Goal: Task Accomplishment & Management: Manage account settings

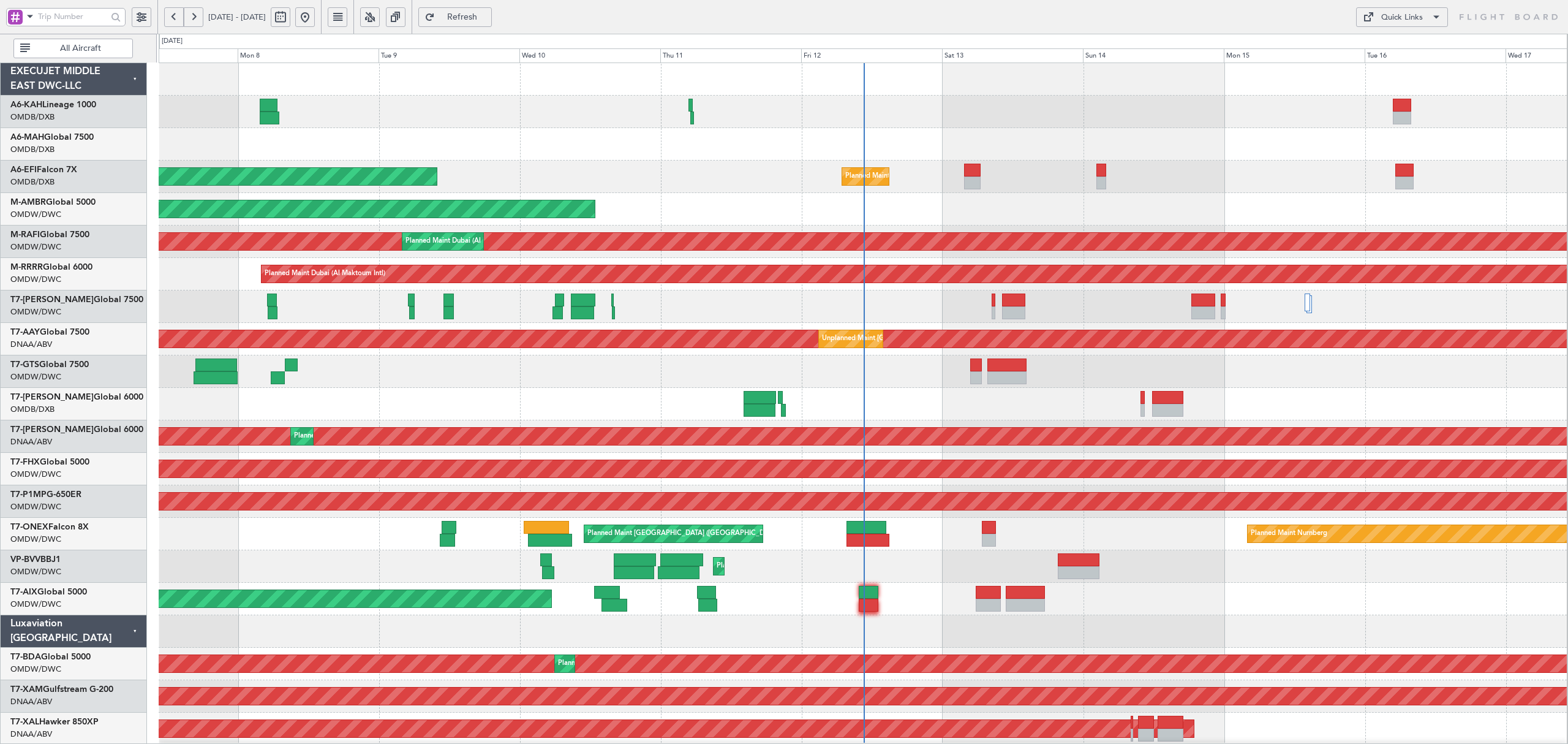
click at [37, 18] on span at bounding box center [30, 16] width 15 height 16
click at [59, 74] on div "A/C (Reg. or Type)" at bounding box center [86, 82] width 158 height 22
click at [62, 15] on input "text" at bounding box center [72, 16] width 69 height 18
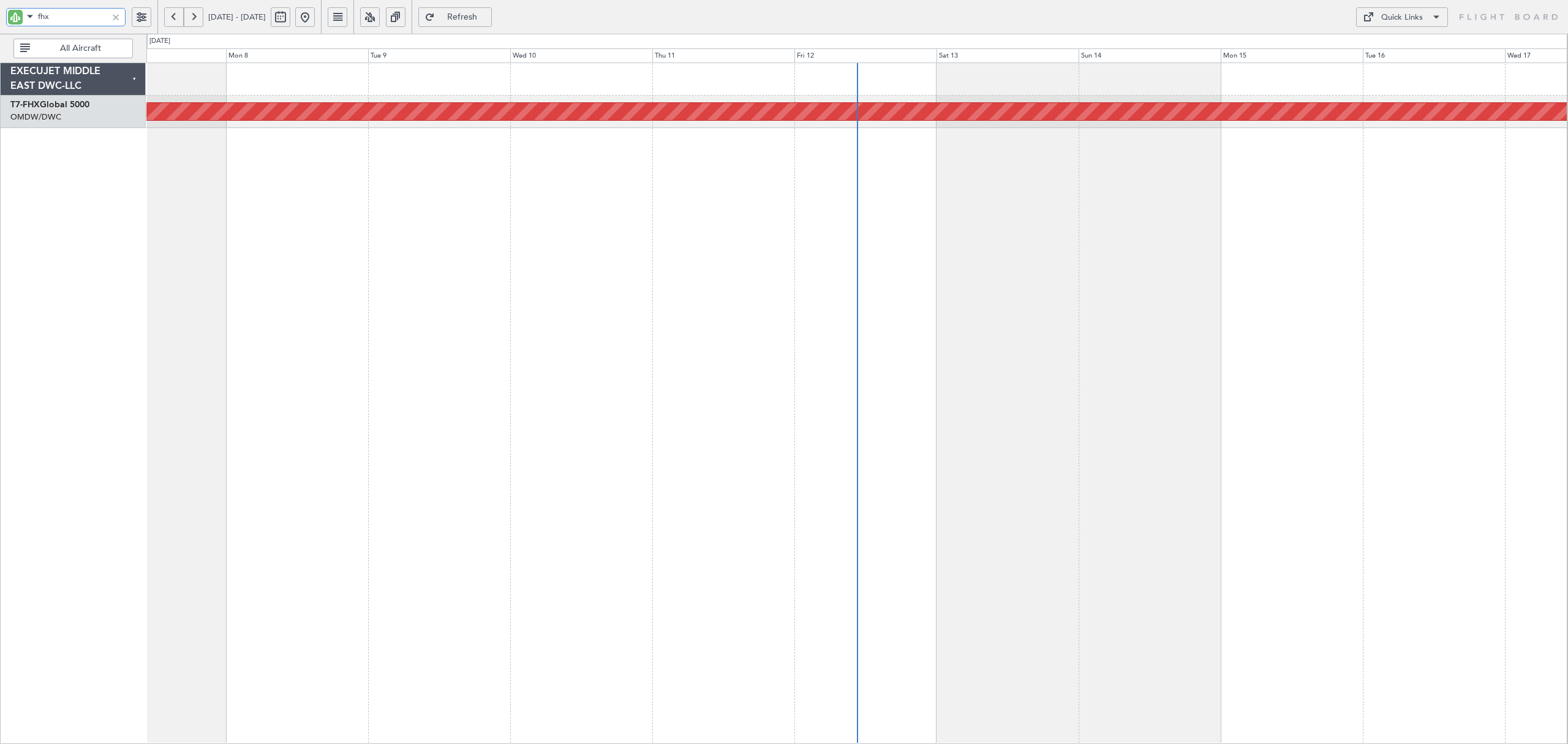
type input "fhx"
click at [173, 20] on button at bounding box center [173, 16] width 20 height 20
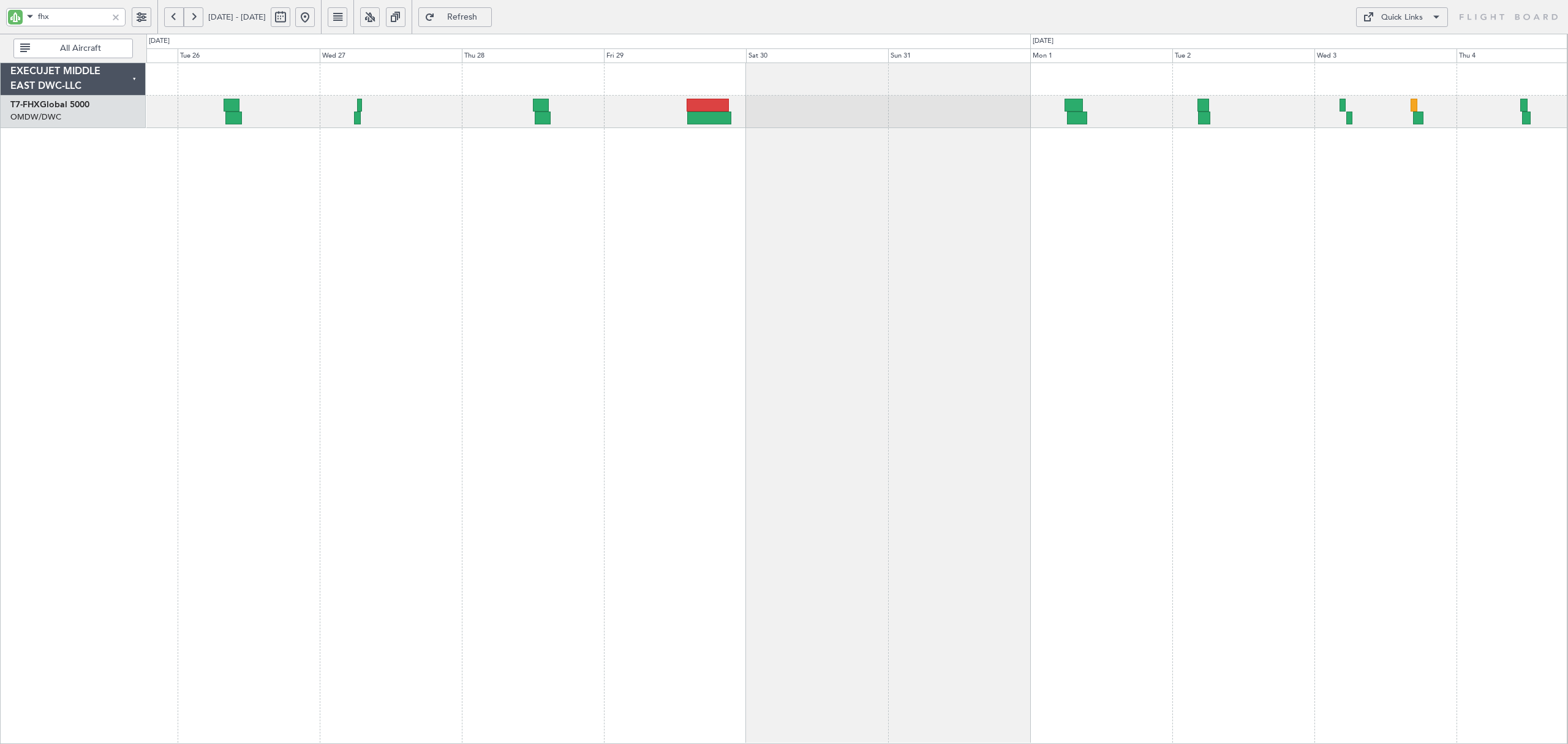
click at [724, 54] on div "Planned Maint [GEOGRAPHIC_DATA] ([GEOGRAPHIC_DATA]) Planned Maint [GEOGRAPHIC_D…" at bounding box center [784, 388] width 1568 height 710
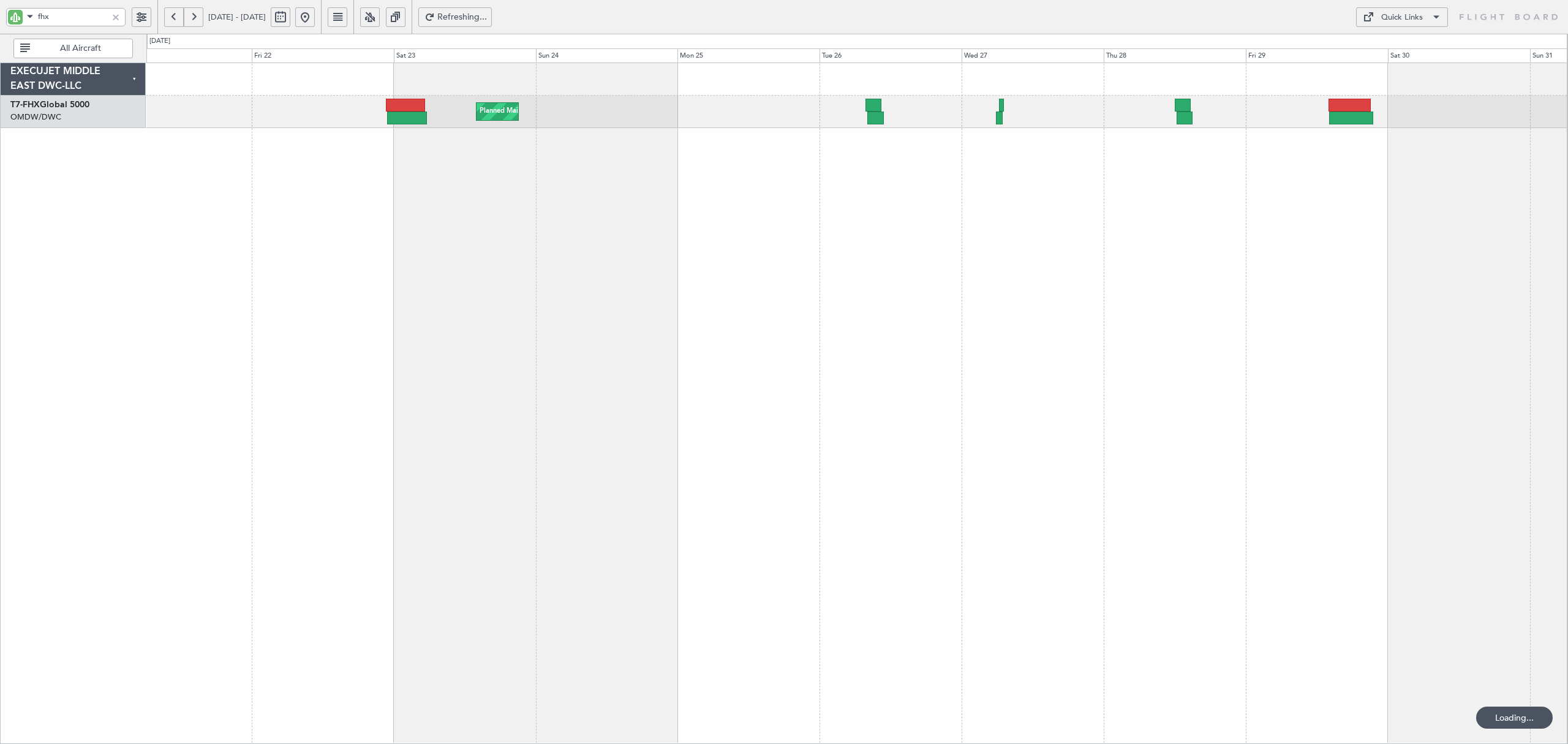
click at [838, 104] on div "Planned Maint [GEOGRAPHIC_DATA] ([GEOGRAPHIC_DATA])" at bounding box center [857, 403] width 1421 height 681
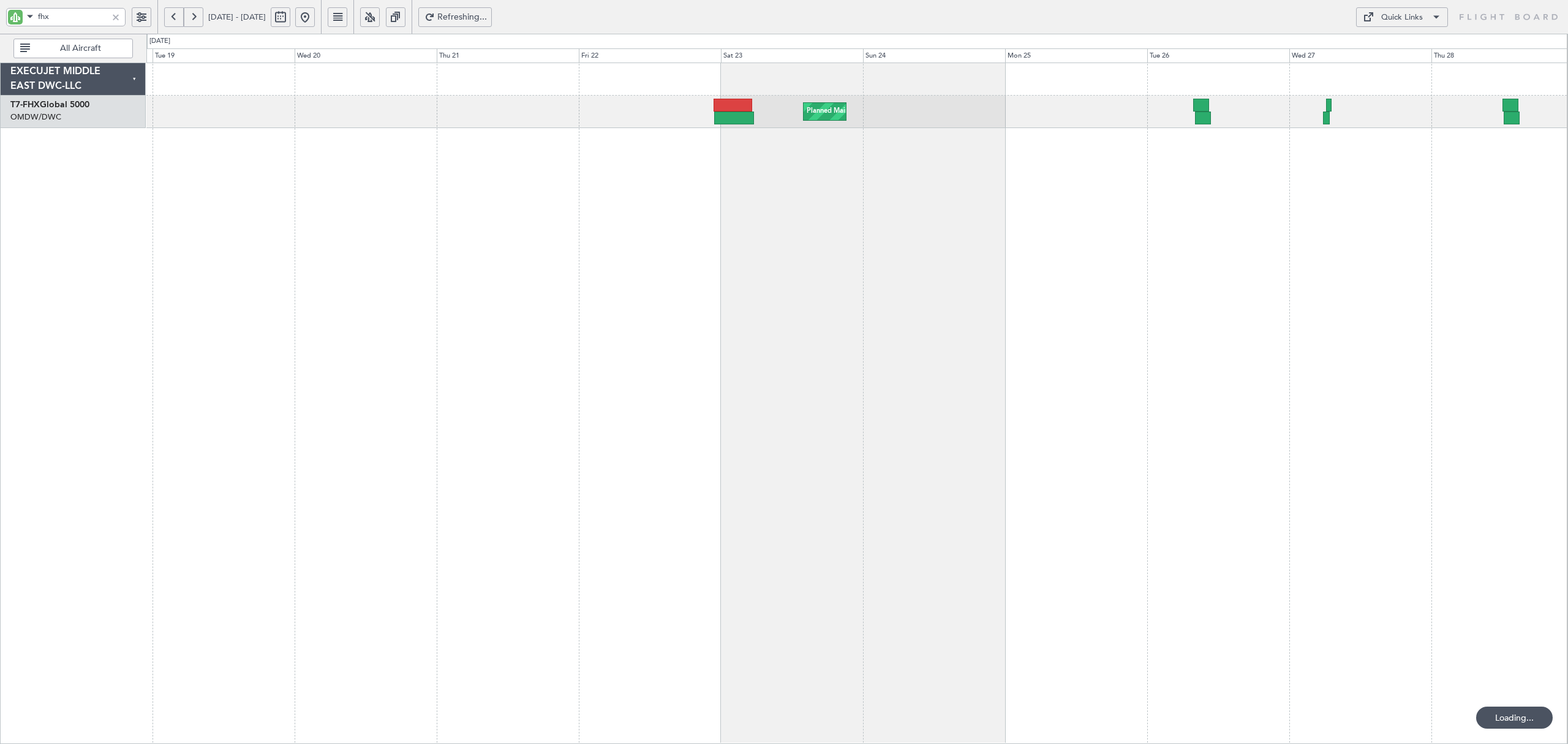
click at [895, 143] on div "Planned Maint [GEOGRAPHIC_DATA] ([GEOGRAPHIC_DATA])" at bounding box center [857, 403] width 1421 height 681
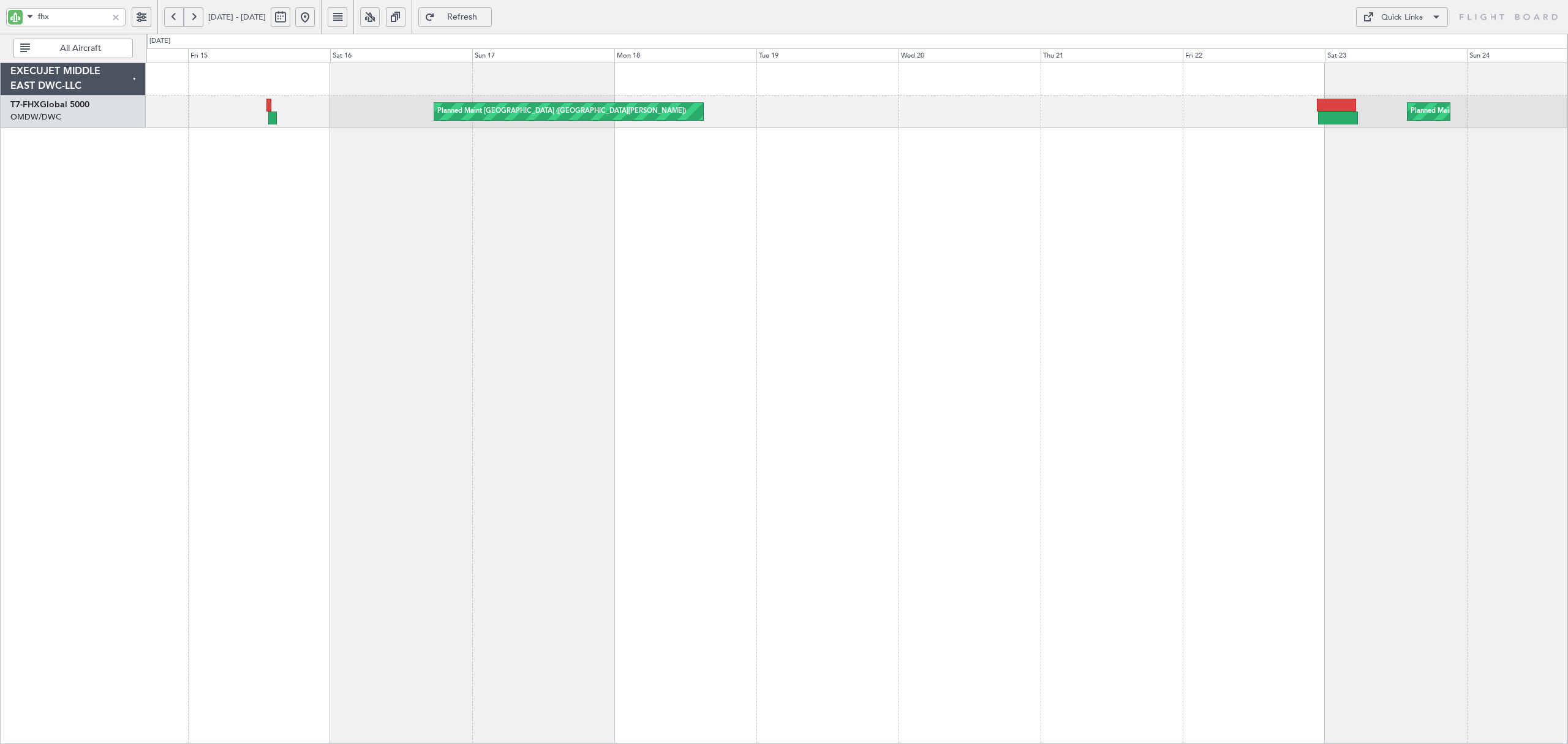
click at [1001, 131] on div "Planned Maint [GEOGRAPHIC_DATA] ([GEOGRAPHIC_DATA]) Planned Maint [GEOGRAPHIC_D…" at bounding box center [857, 403] width 1421 height 681
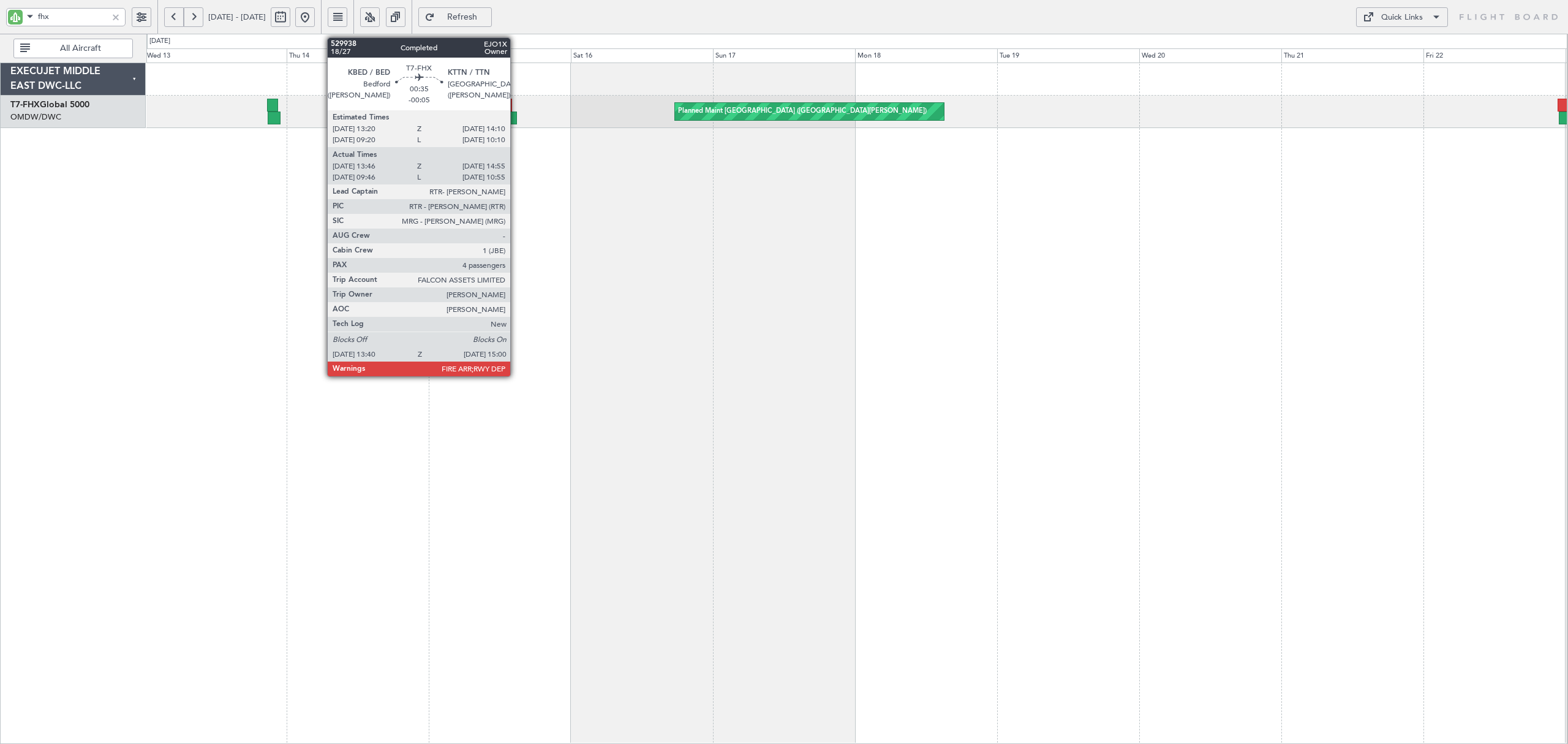
click at [516, 118] on div at bounding box center [513, 118] width 8 height 13
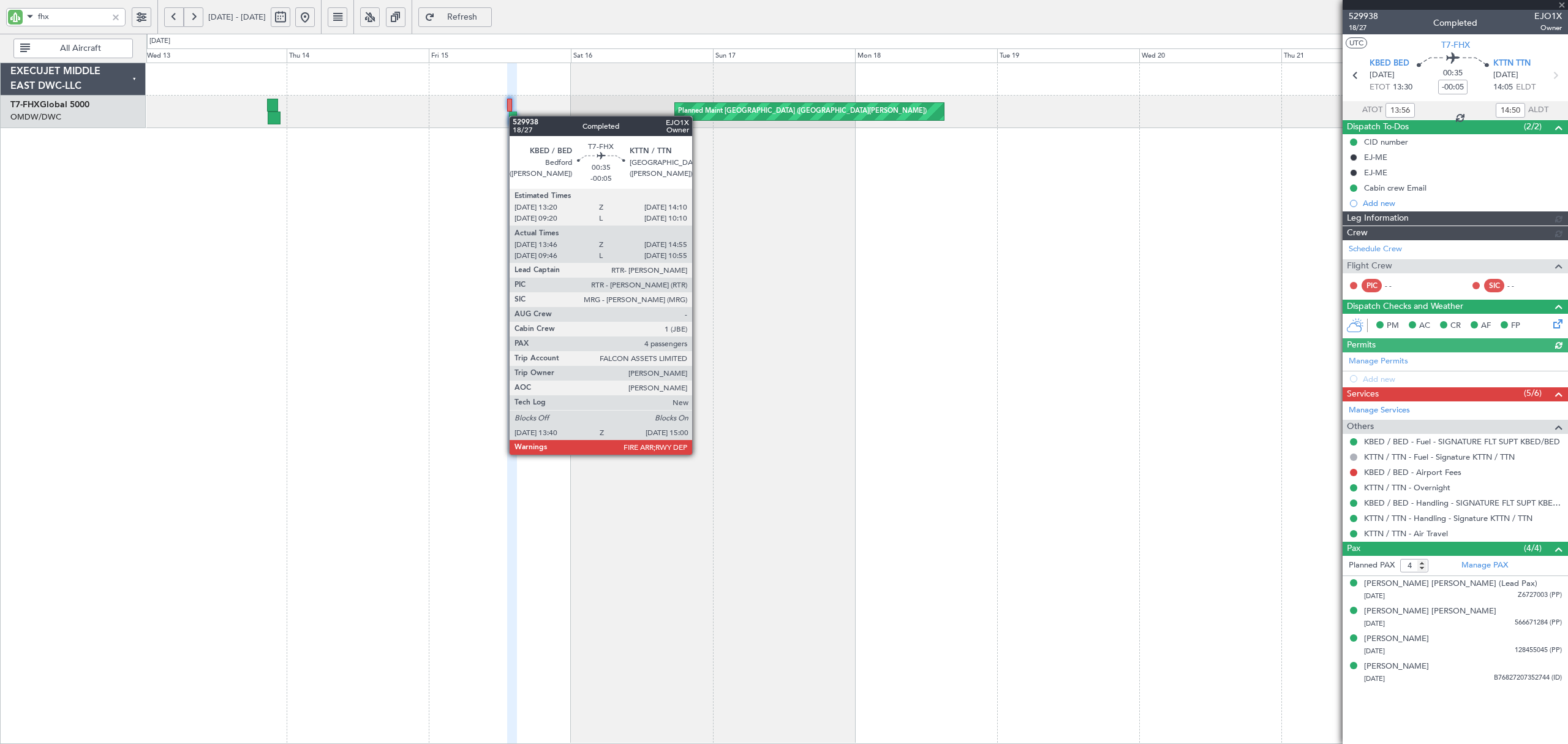
type input "[PERSON_NAME] ([PERSON_NAME])"
type input "7024"
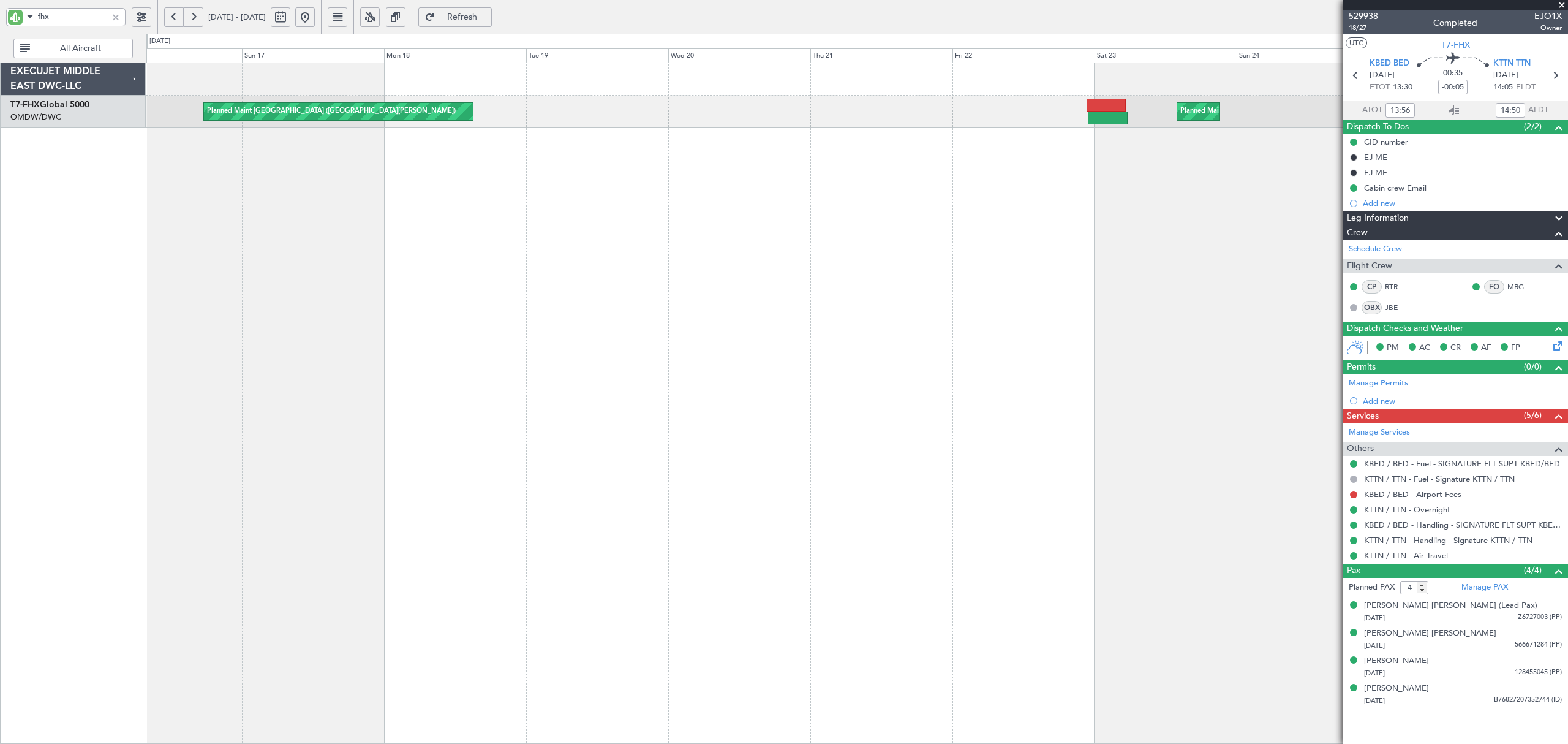
click at [463, 201] on div "Planned Maint [GEOGRAPHIC_DATA] ([GEOGRAPHIC_DATA][PERSON_NAME]) Planned Maint …" at bounding box center [857, 403] width 1421 height 681
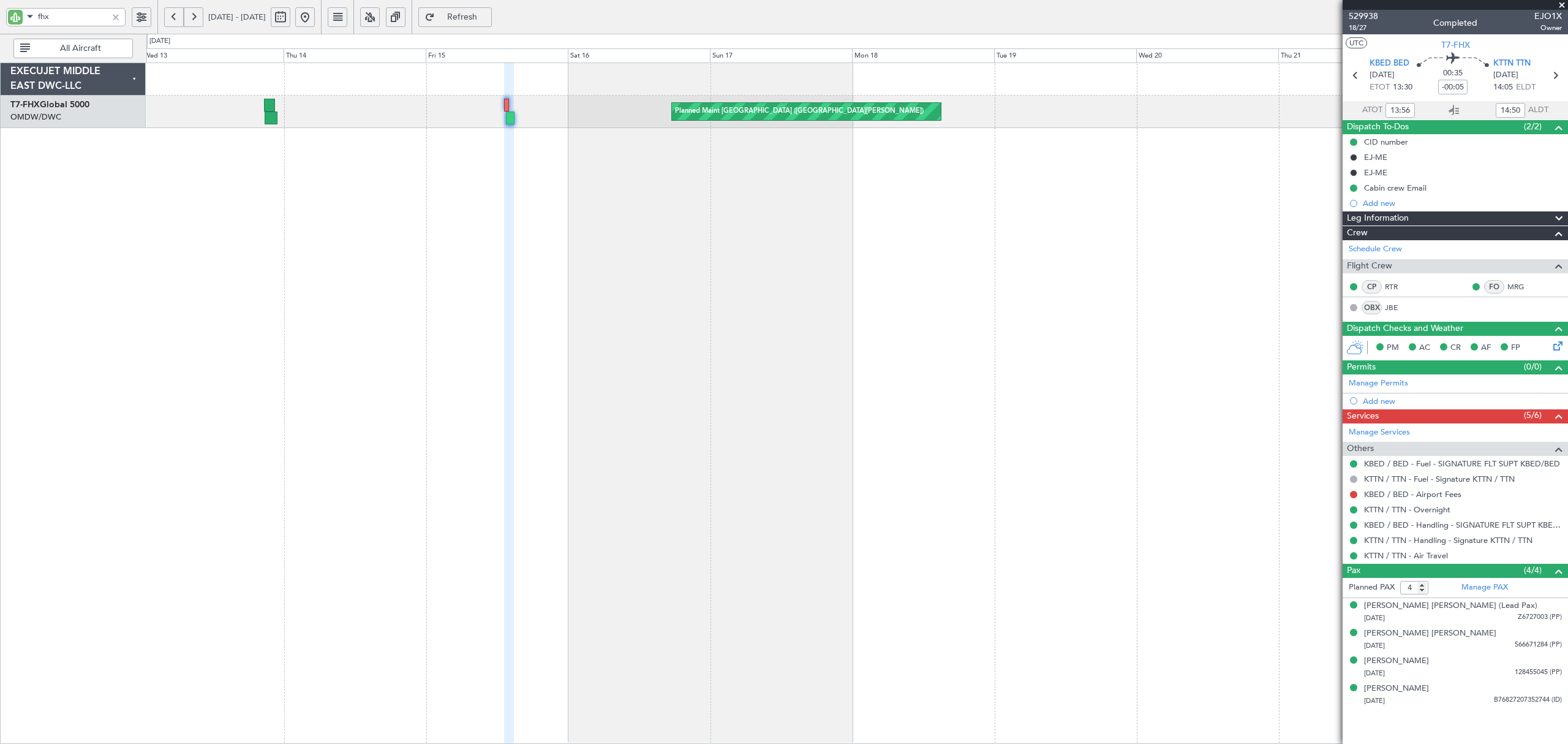
click at [903, 263] on div "Planned Maint [GEOGRAPHIC_DATA] ([GEOGRAPHIC_DATA][PERSON_NAME]) Planned Maint …" at bounding box center [857, 403] width 1421 height 681
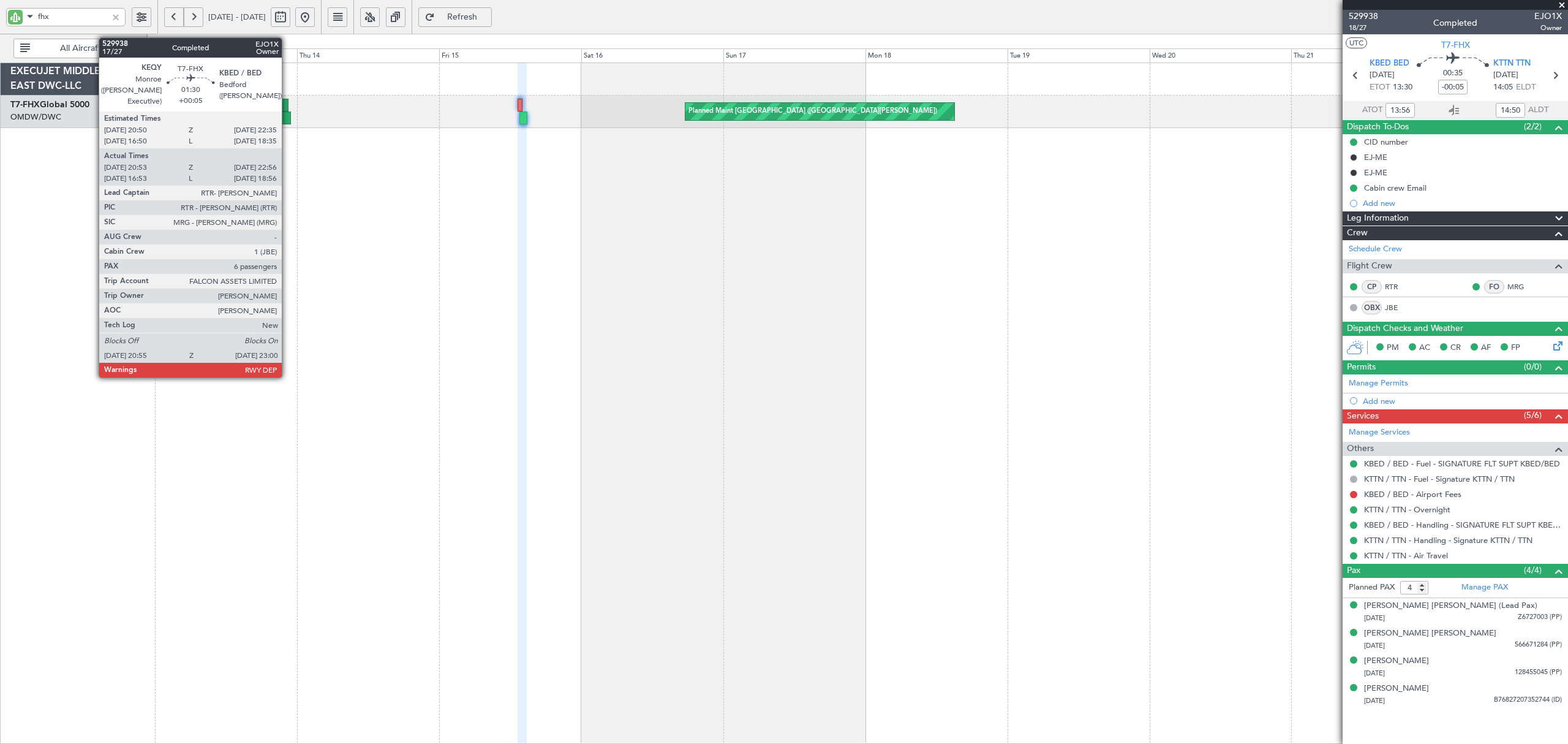
click at [287, 119] on div at bounding box center [284, 118] width 13 height 13
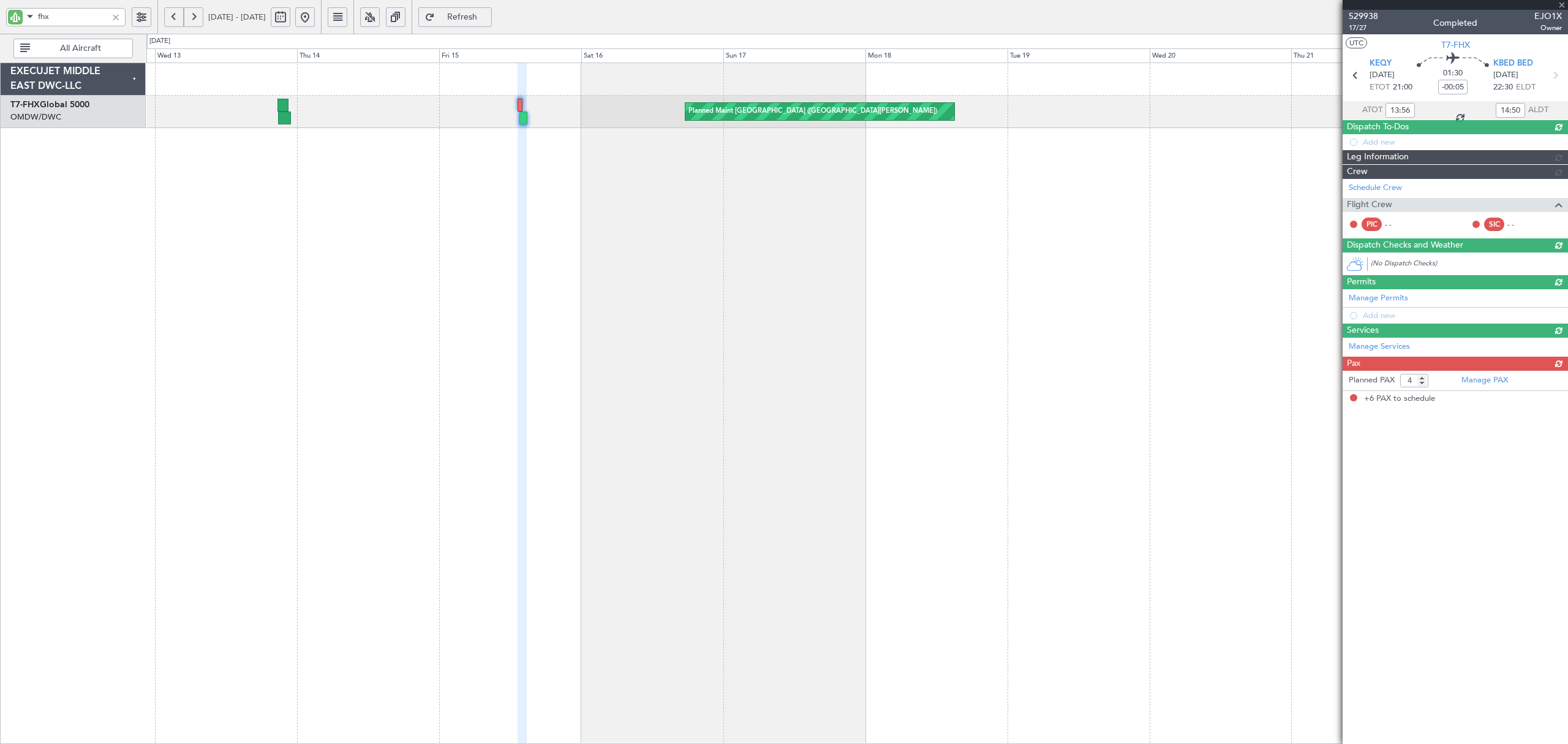
type input "+00:05"
type input "21:03"
type input "22:51"
type input "6"
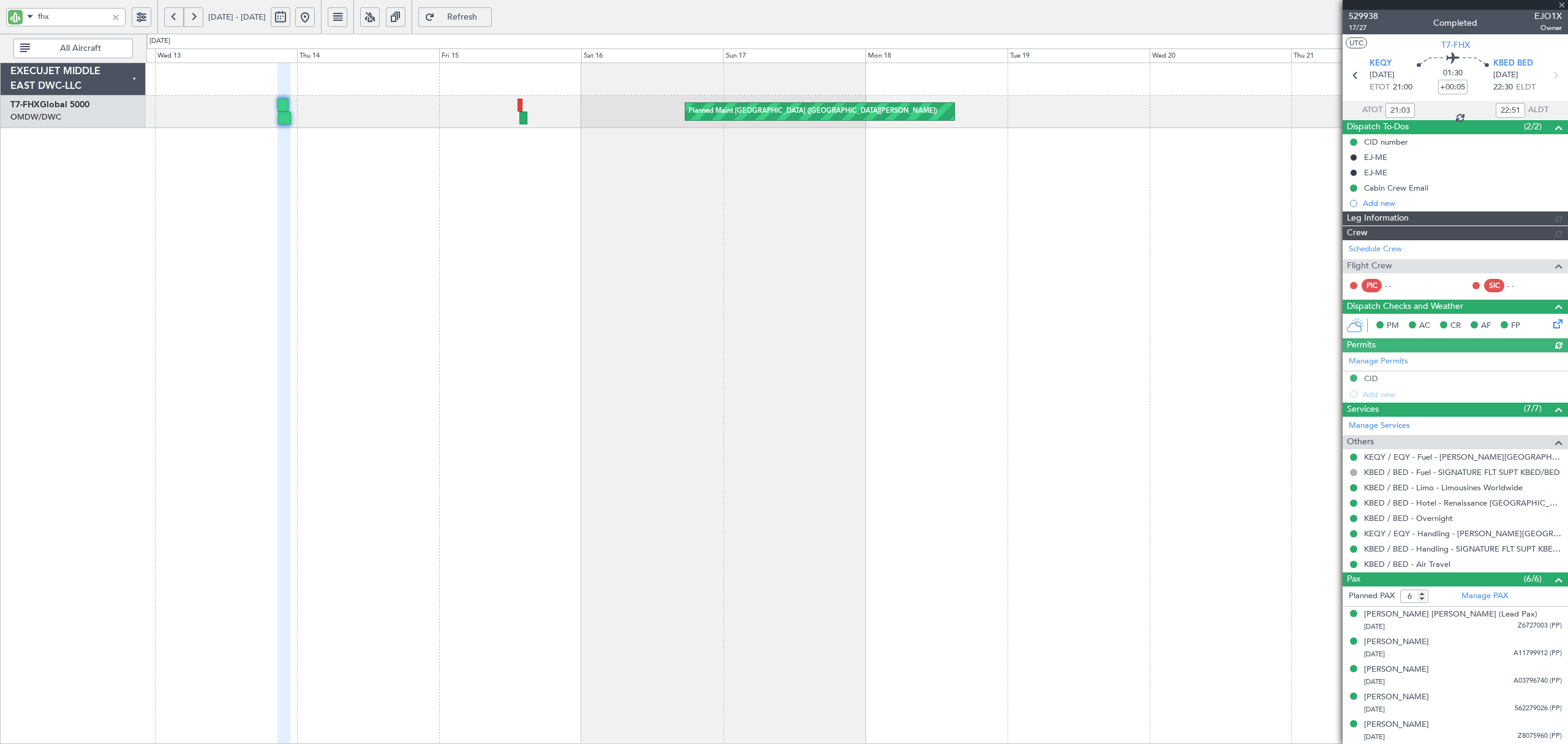
type input "[PERSON_NAME] (SYS)"
type input "7023"
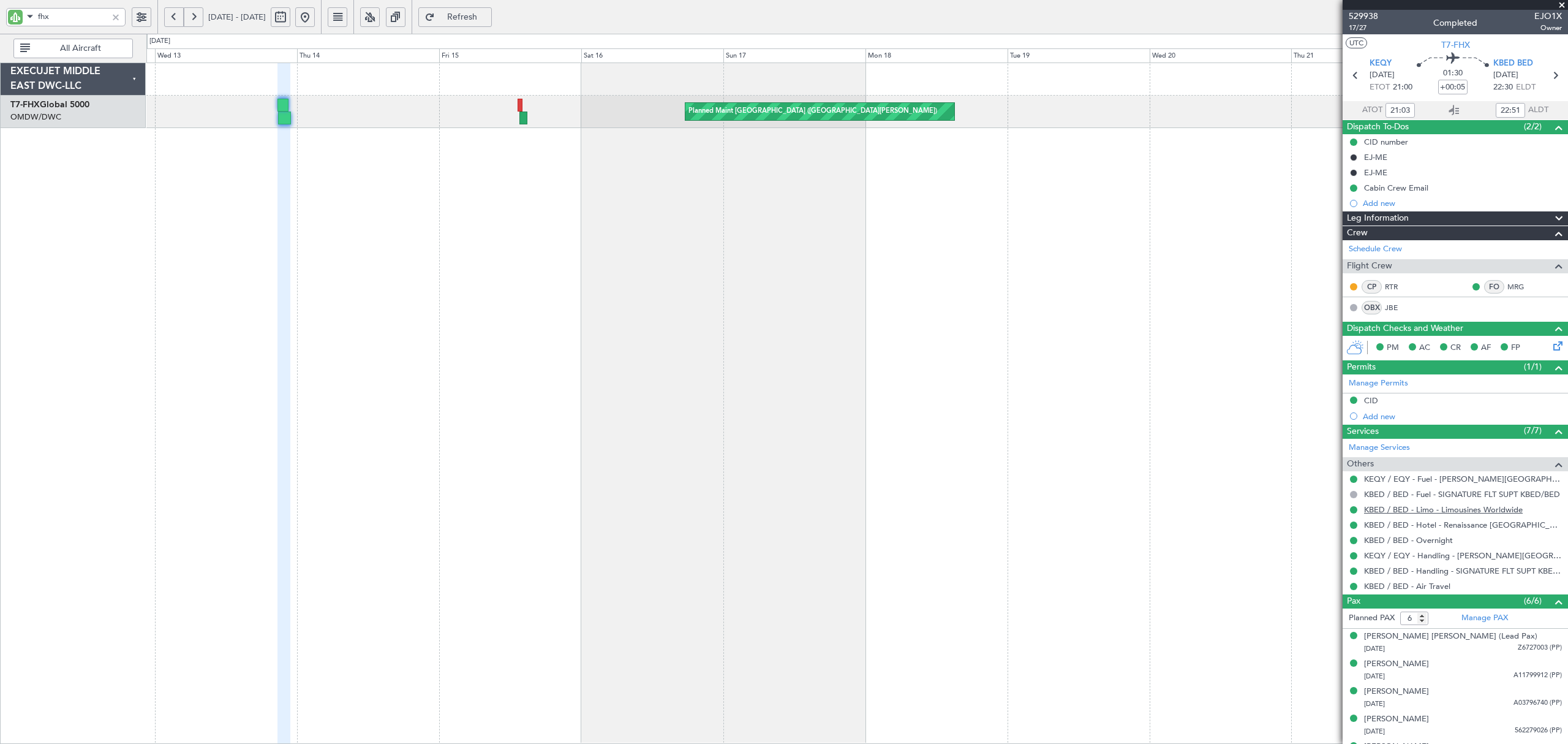
click at [1465, 515] on link "KBED / BED - Limo - Limousines Worldwide" at bounding box center [1443, 509] width 159 height 10
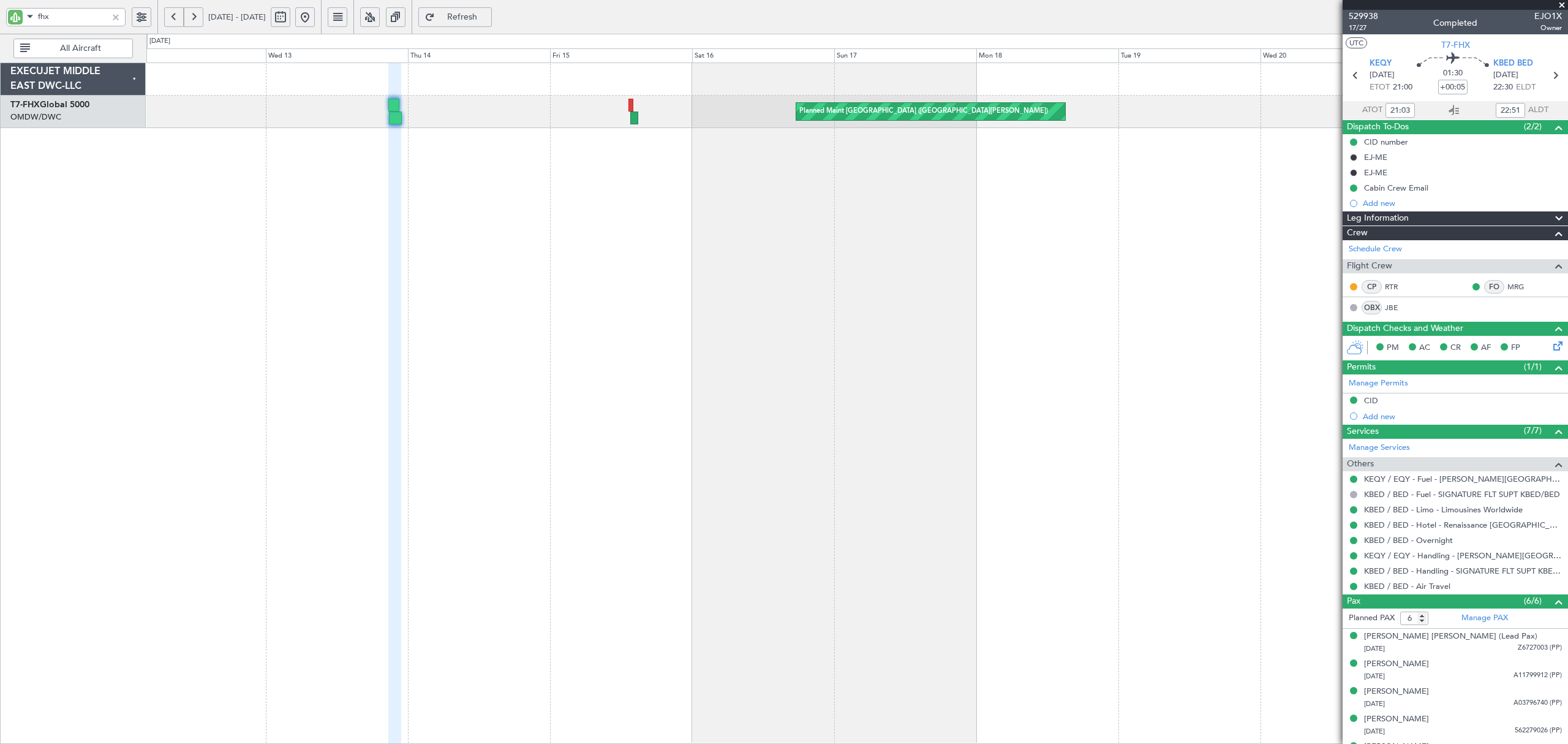
click at [403, 221] on div "Planned Maint [GEOGRAPHIC_DATA] ([GEOGRAPHIC_DATA][PERSON_NAME]) Planned Maint …" at bounding box center [857, 403] width 1421 height 681
click at [1476, 512] on link "KBED / BED - Limo - Limousines Worldwide" at bounding box center [1443, 509] width 159 height 10
type input "[PERSON_NAME] (SYS)"
type input "7023"
click at [113, 16] on div at bounding box center [115, 16] width 13 height 13
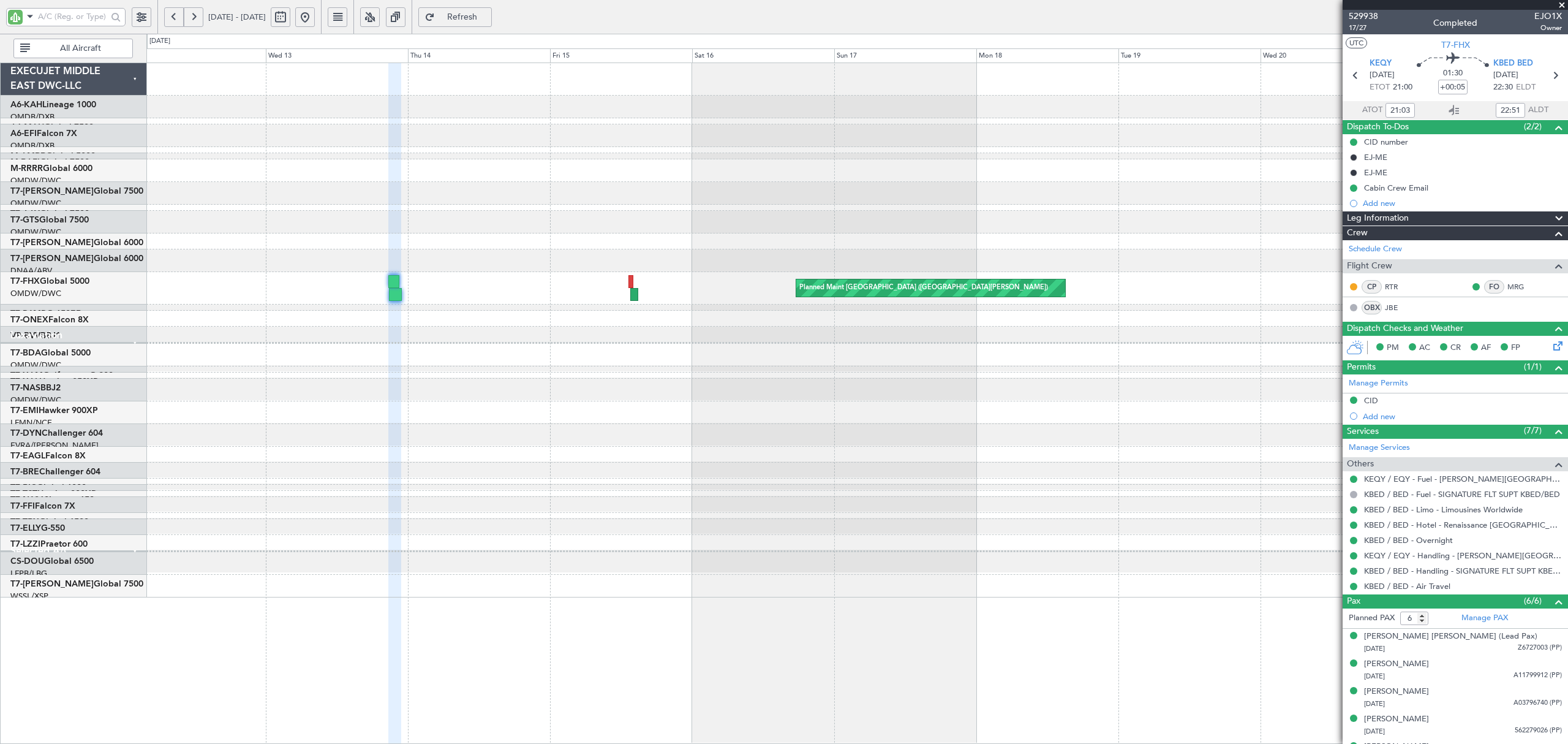
click at [88, 49] on span "All Aircraft" at bounding box center [80, 48] width 97 height 9
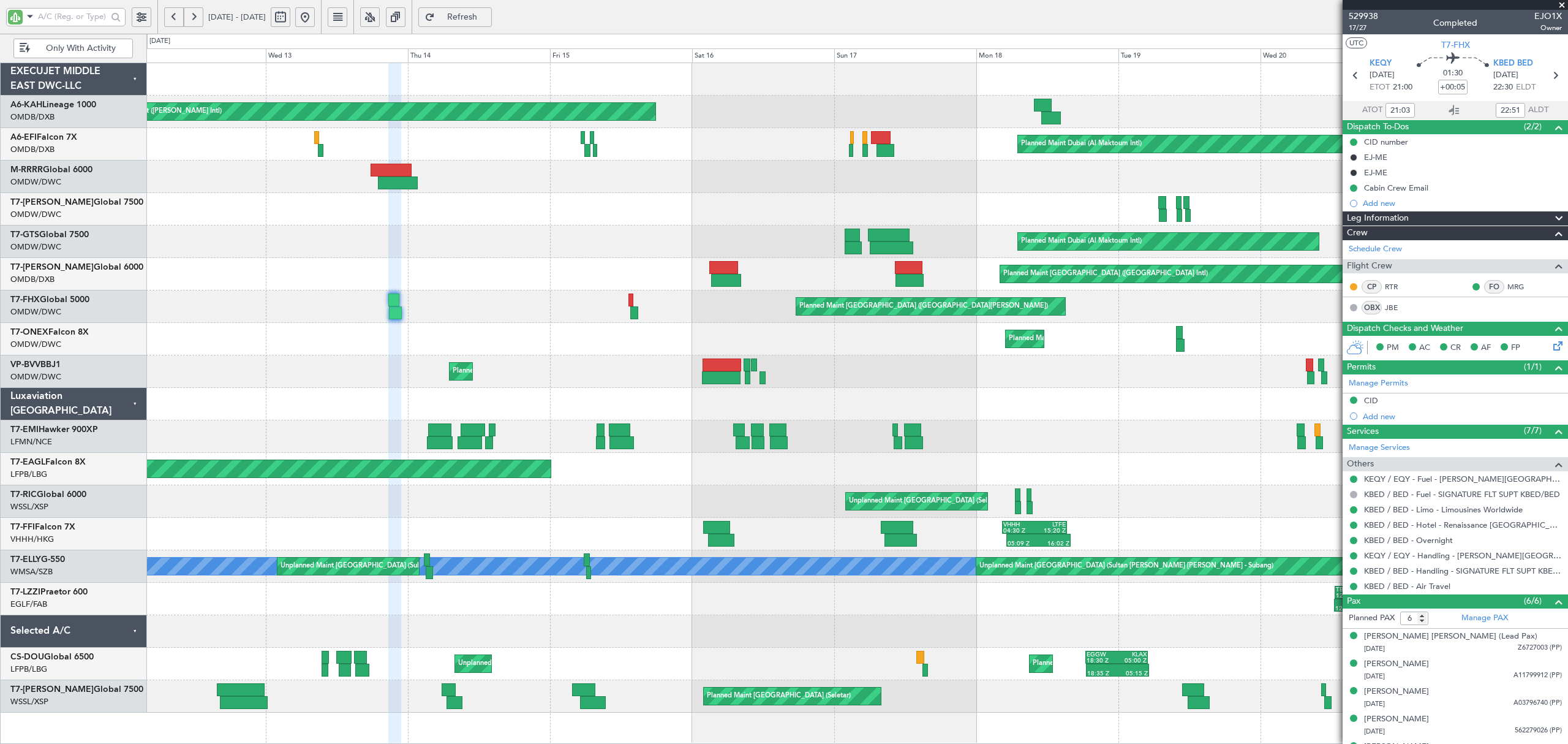
click at [253, 253] on div "Planned Maint Dubai (Al Maktoum Intl) OMDW 19:20 Z VHHH 03:40 Z 18:55 Z 03:15 Z…" at bounding box center [857, 241] width 1420 height 32
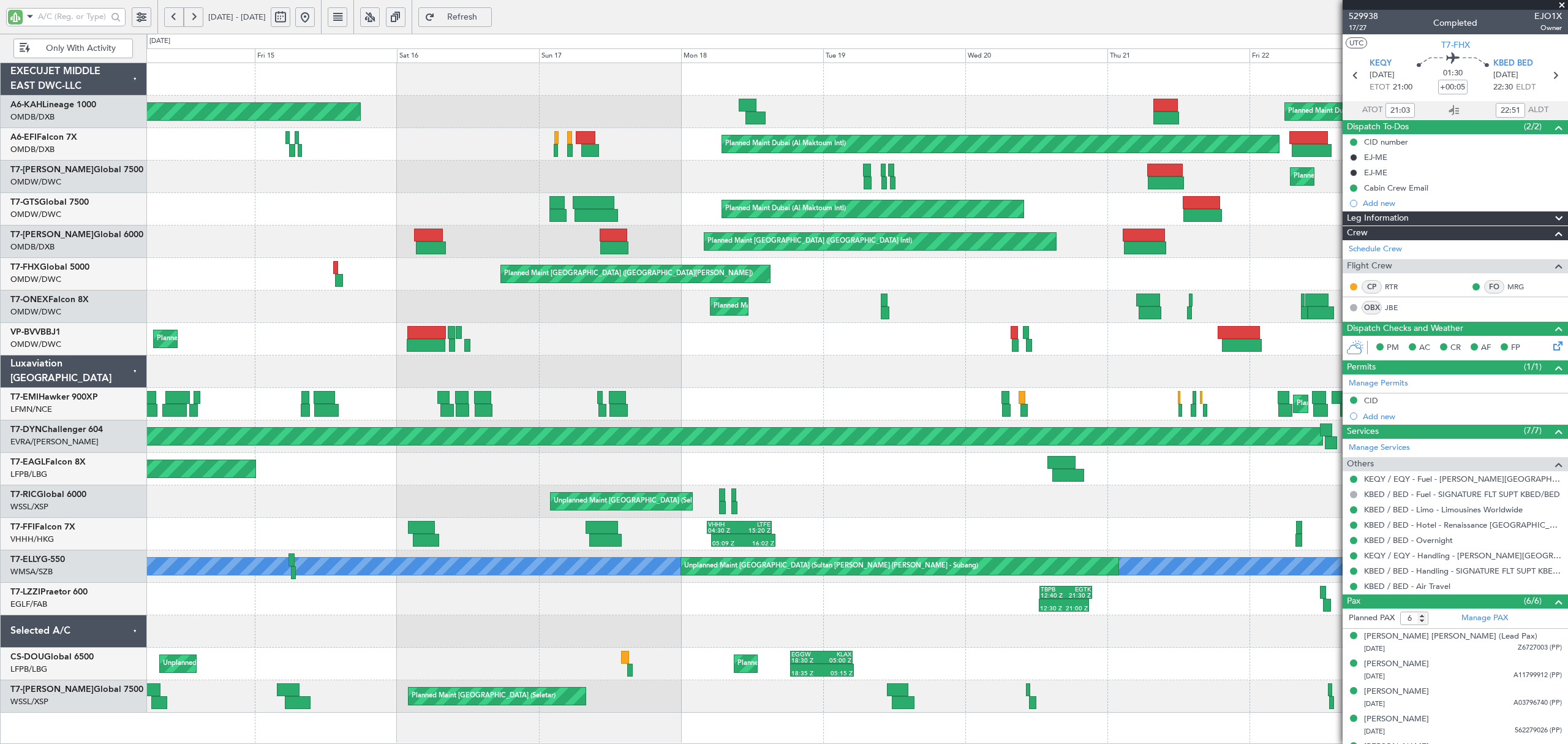
click at [315, 16] on button at bounding box center [304, 16] width 20 height 20
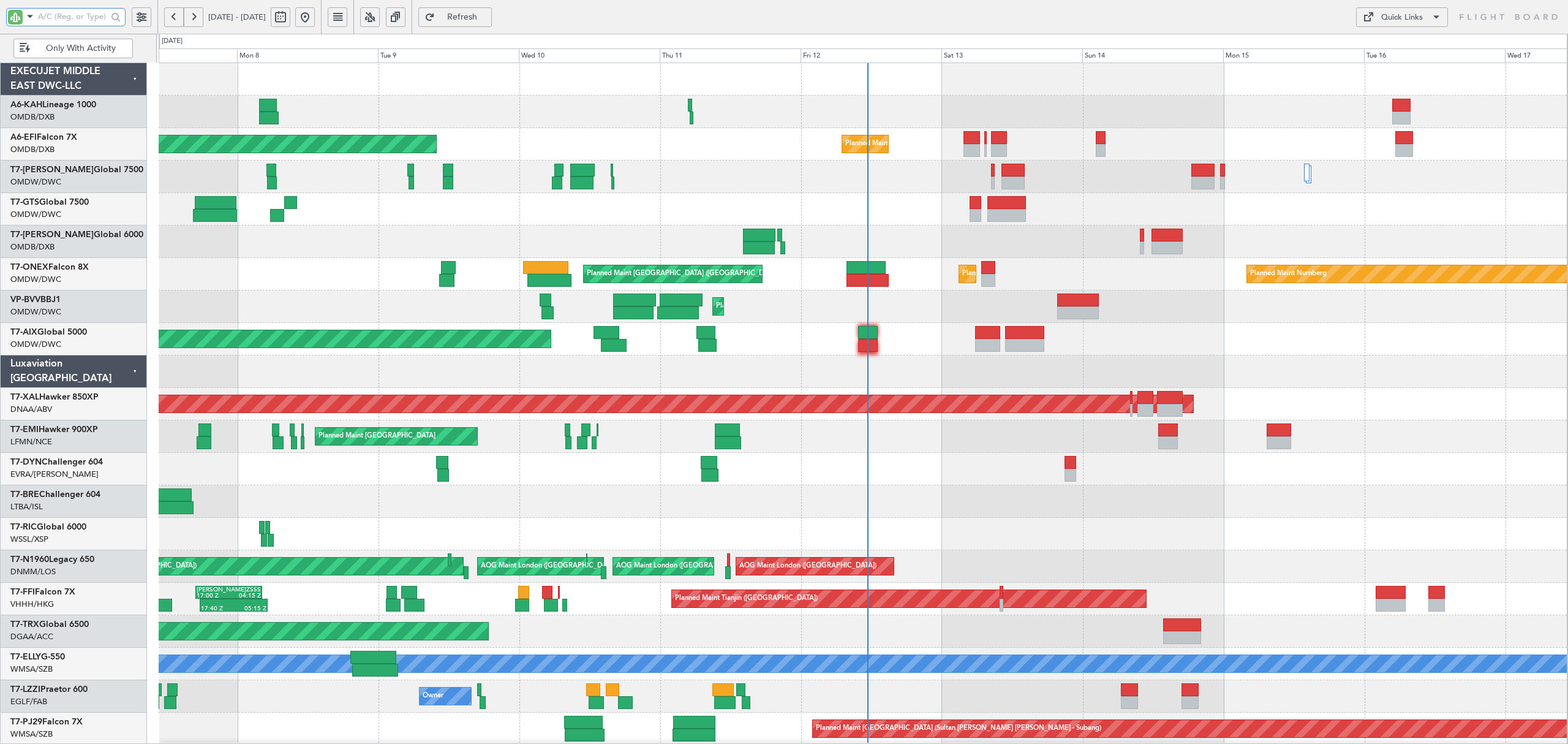
click at [87, 17] on input "text" at bounding box center [72, 16] width 69 height 18
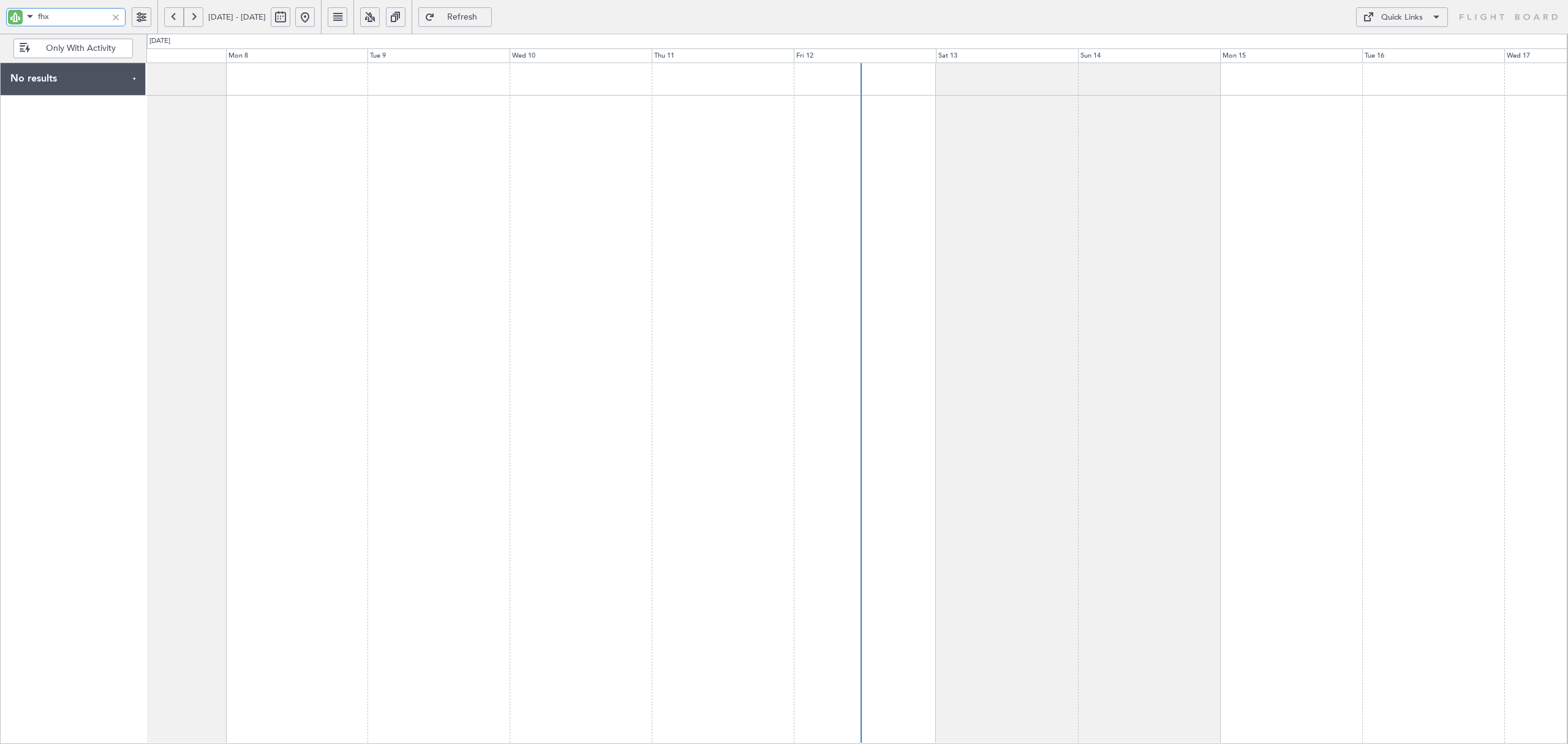
click at [208, 108] on div at bounding box center [857, 403] width 1421 height 681
type input "fhx"
click at [180, 18] on button at bounding box center [173, 16] width 20 height 20
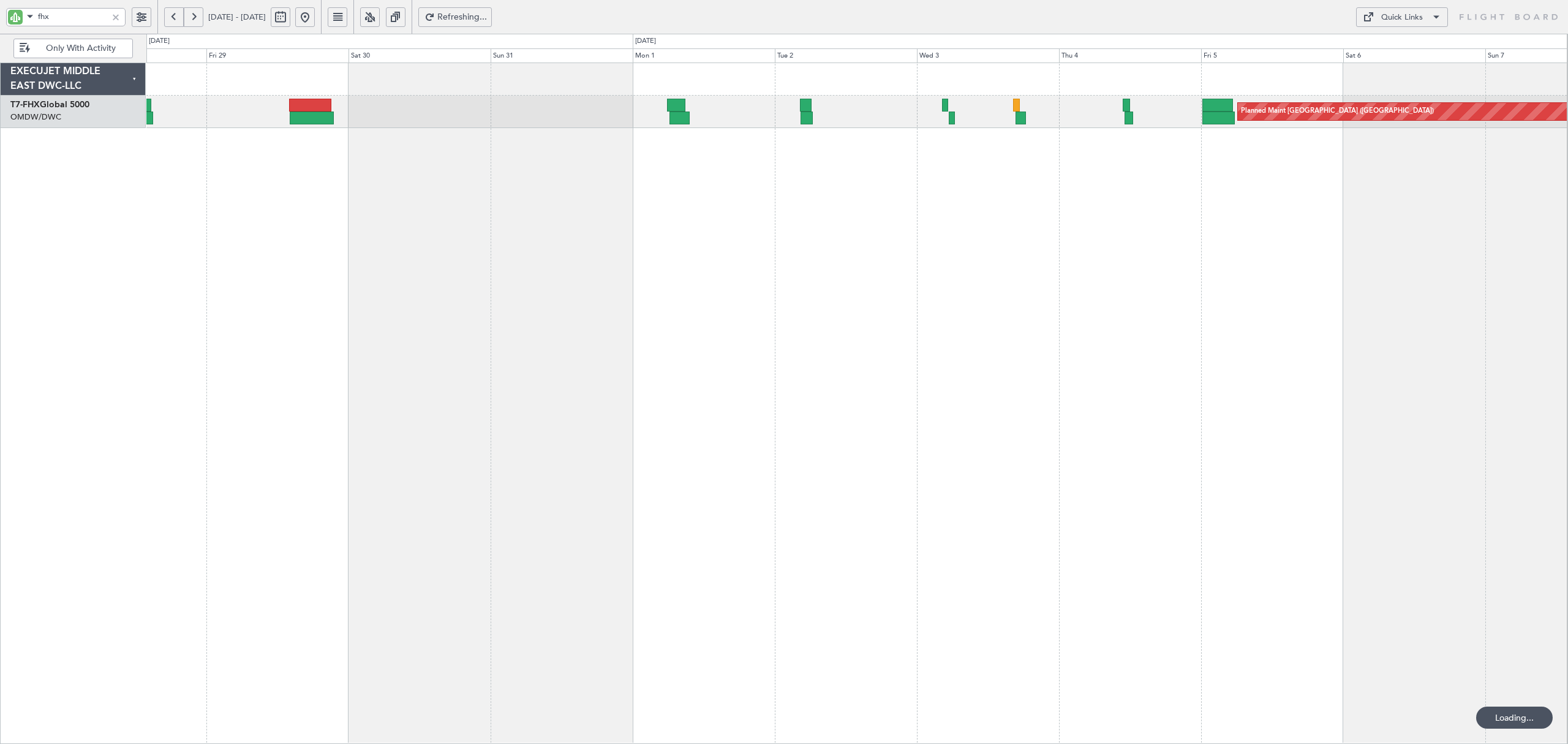
click at [180, 18] on button at bounding box center [173, 16] width 20 height 20
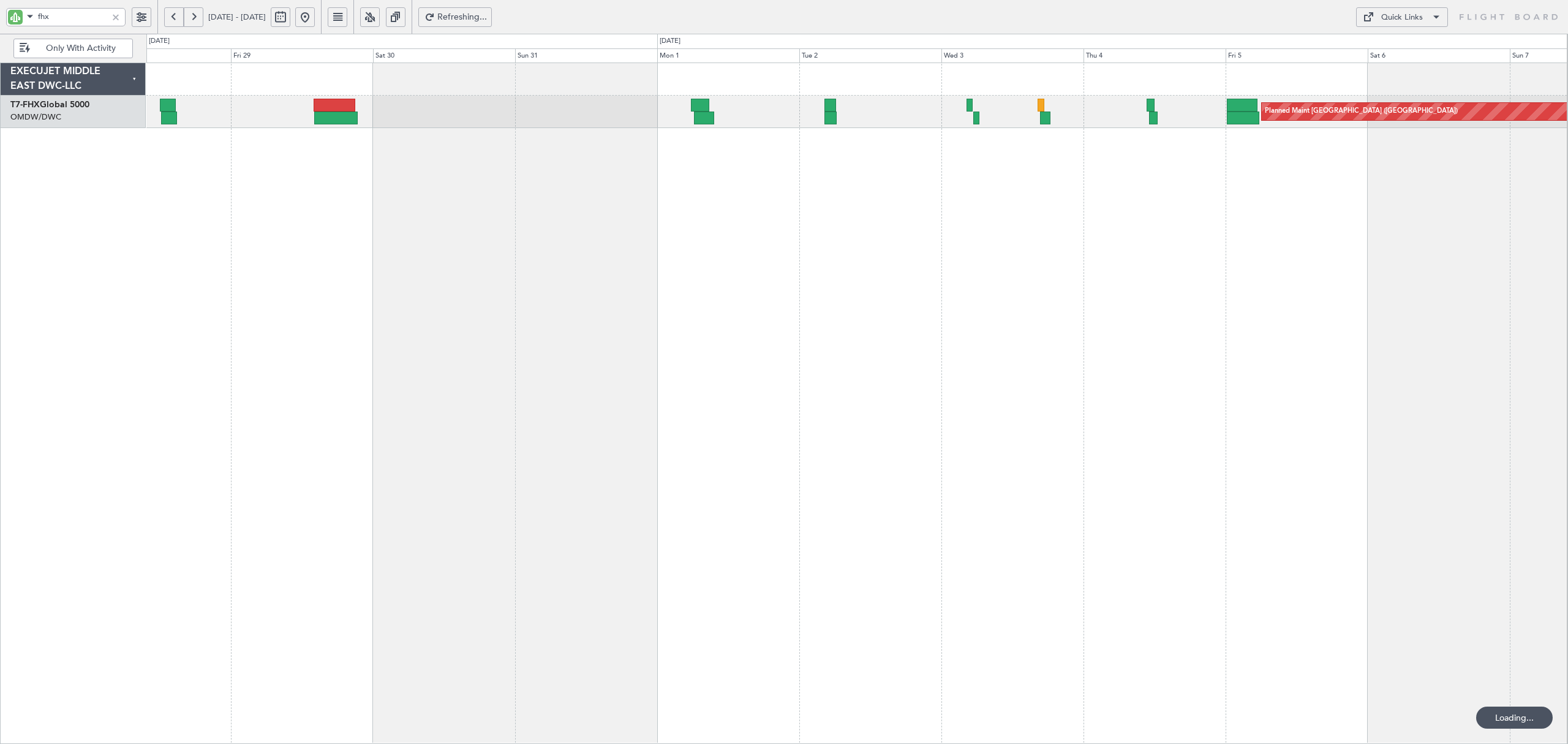
click at [180, 18] on button at bounding box center [173, 16] width 20 height 20
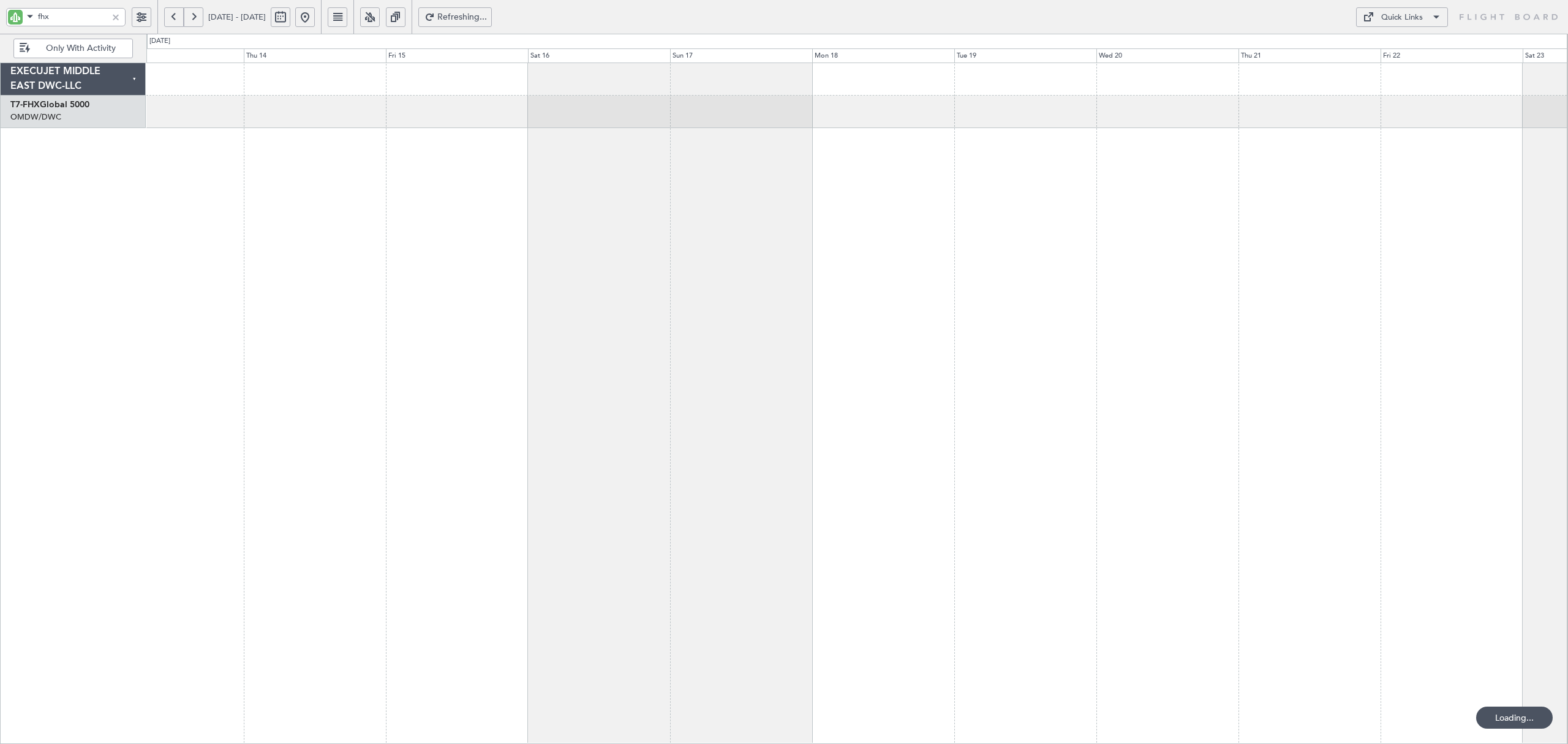
click at [180, 18] on button at bounding box center [173, 16] width 20 height 20
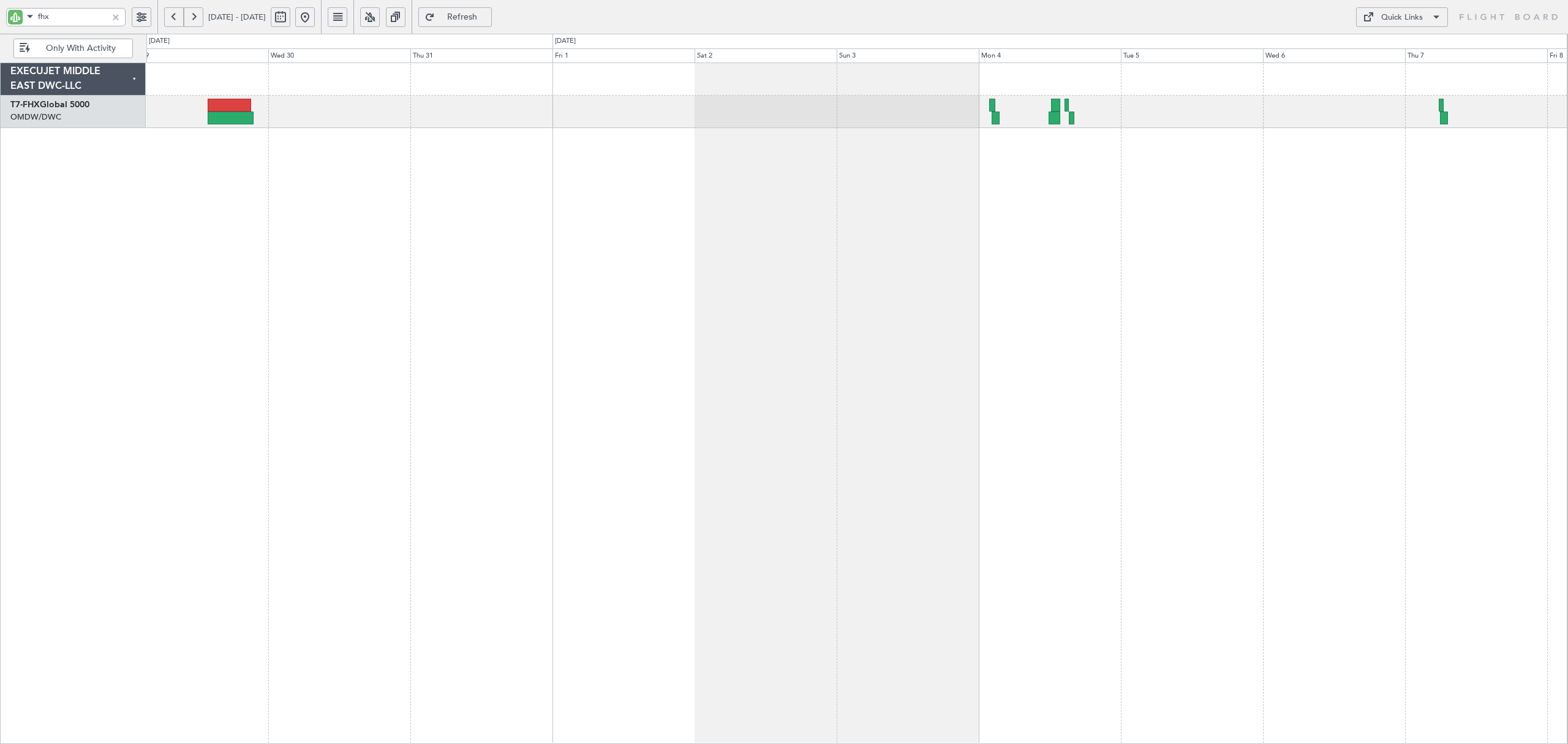
click at [779, 213] on div "Planned Maint [GEOGRAPHIC_DATA] ([GEOGRAPHIC_DATA]) RJBB 01:50 Z UBBB 13:00 Z 0…" at bounding box center [857, 403] width 1421 height 681
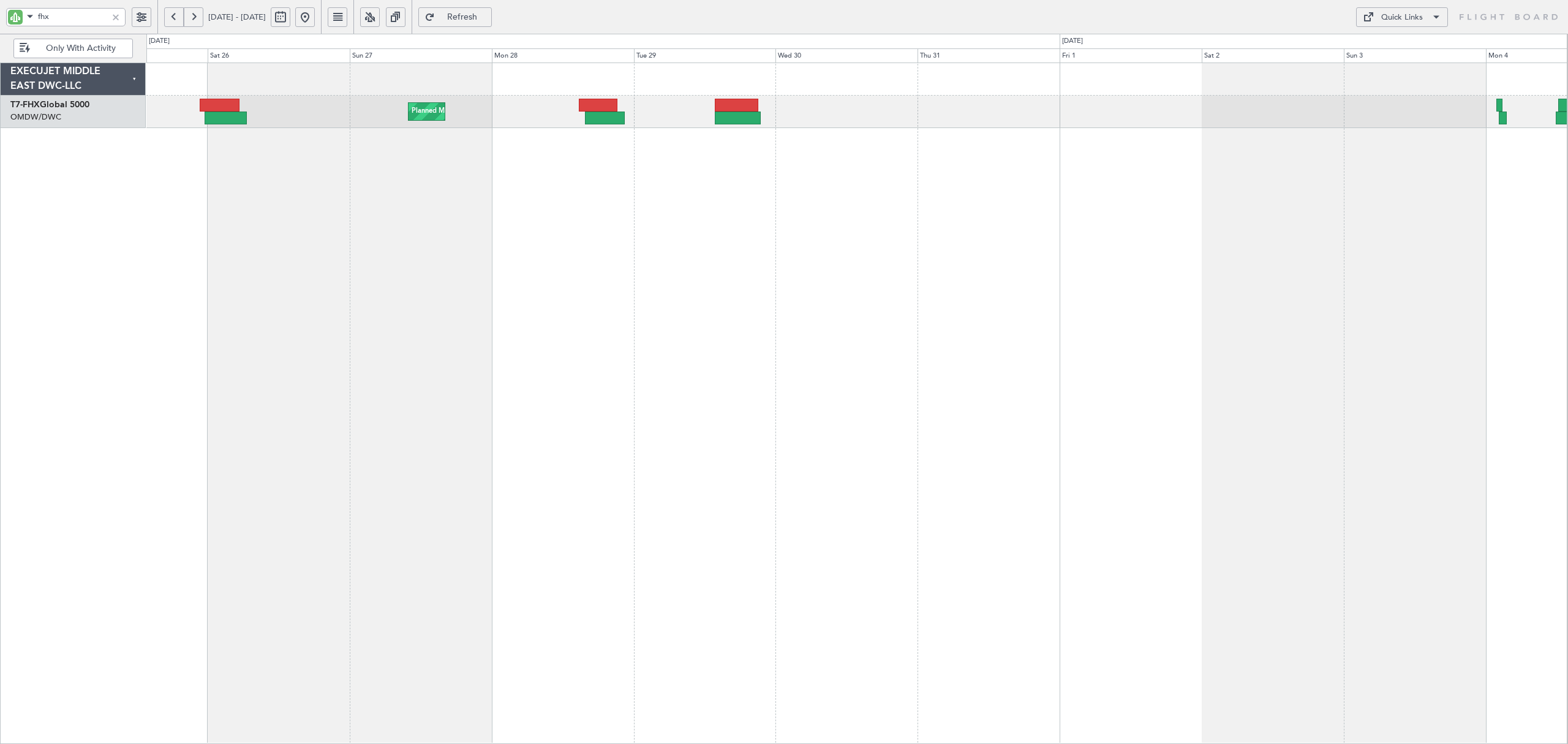
click at [1125, 231] on div "Planned Maint [GEOGRAPHIC_DATA] ([GEOGRAPHIC_DATA])" at bounding box center [857, 403] width 1421 height 681
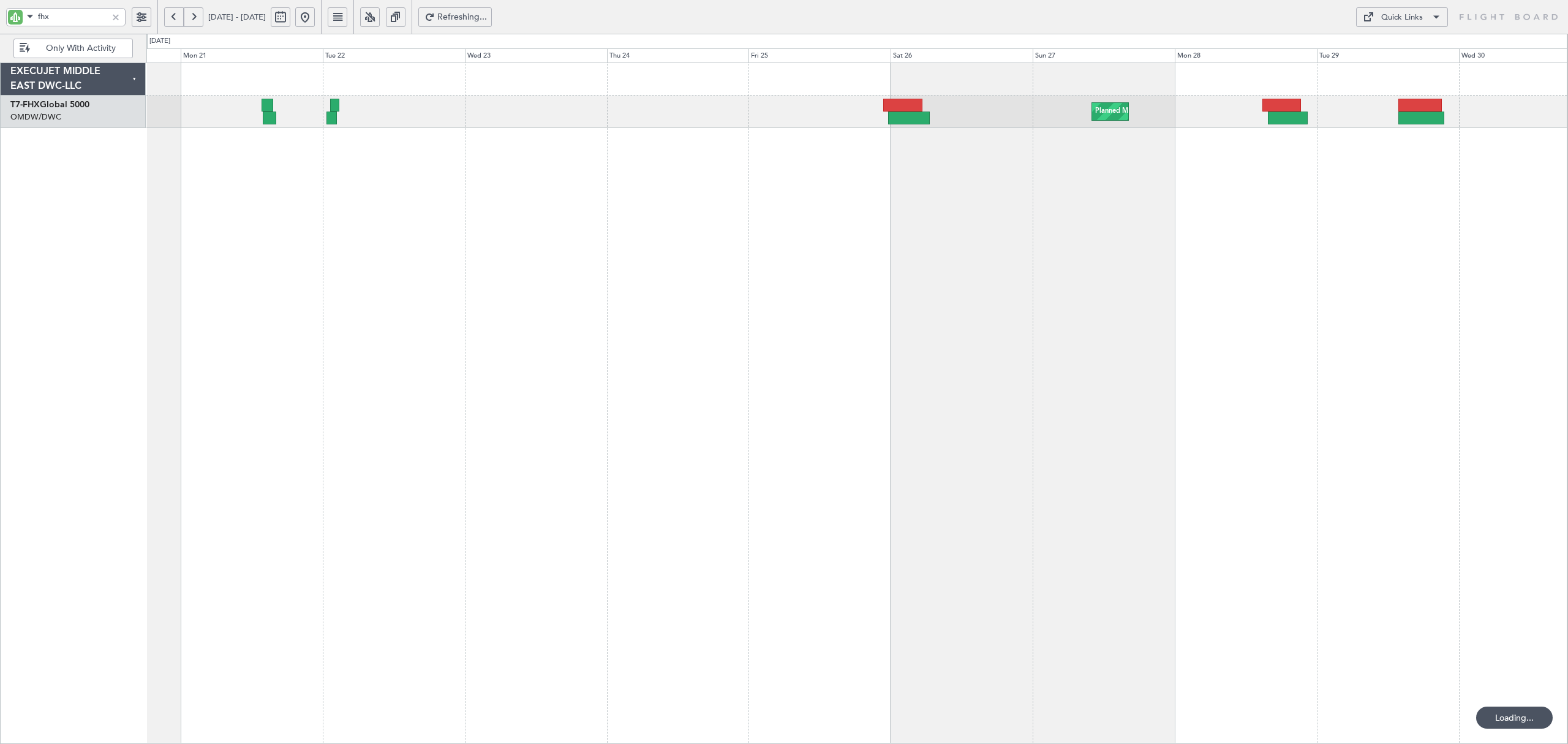
click at [649, 206] on div "Planned Maint [GEOGRAPHIC_DATA] ([GEOGRAPHIC_DATA])" at bounding box center [857, 403] width 1421 height 681
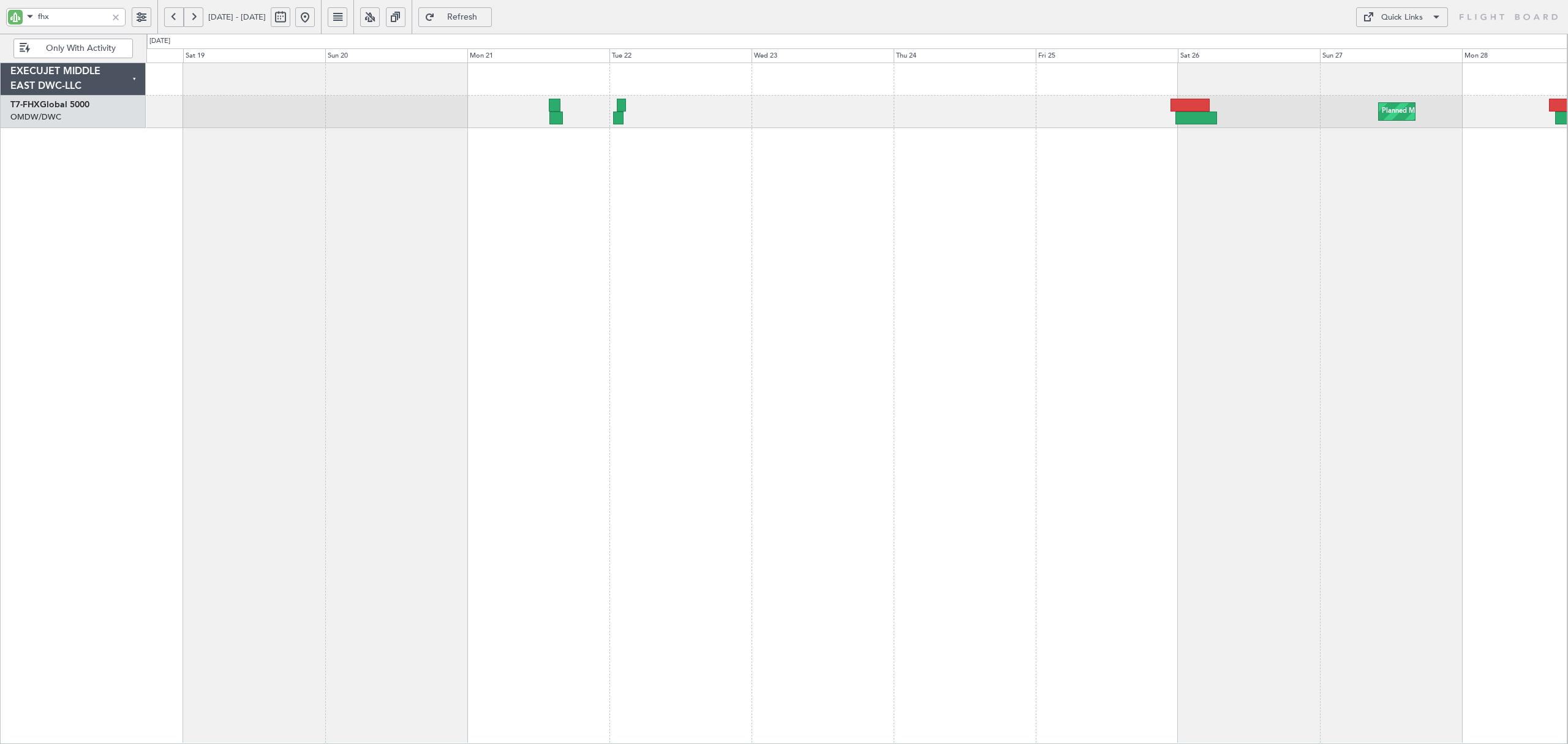
click at [644, 138] on div "Planned Maint [GEOGRAPHIC_DATA] ([GEOGRAPHIC_DATA])" at bounding box center [857, 403] width 1421 height 681
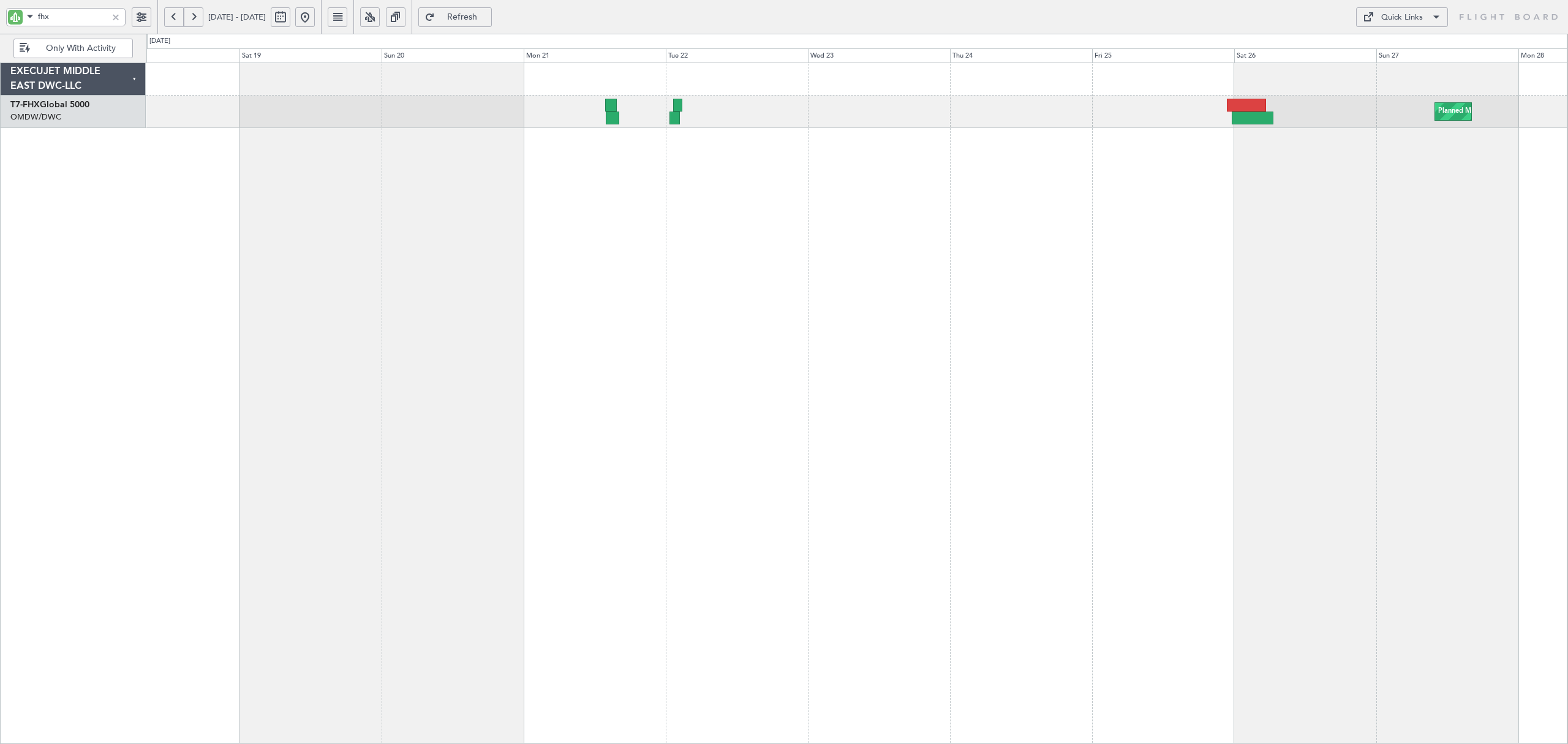
click at [591, 138] on div "Planned Maint [GEOGRAPHIC_DATA] ([GEOGRAPHIC_DATA])" at bounding box center [857, 403] width 1421 height 681
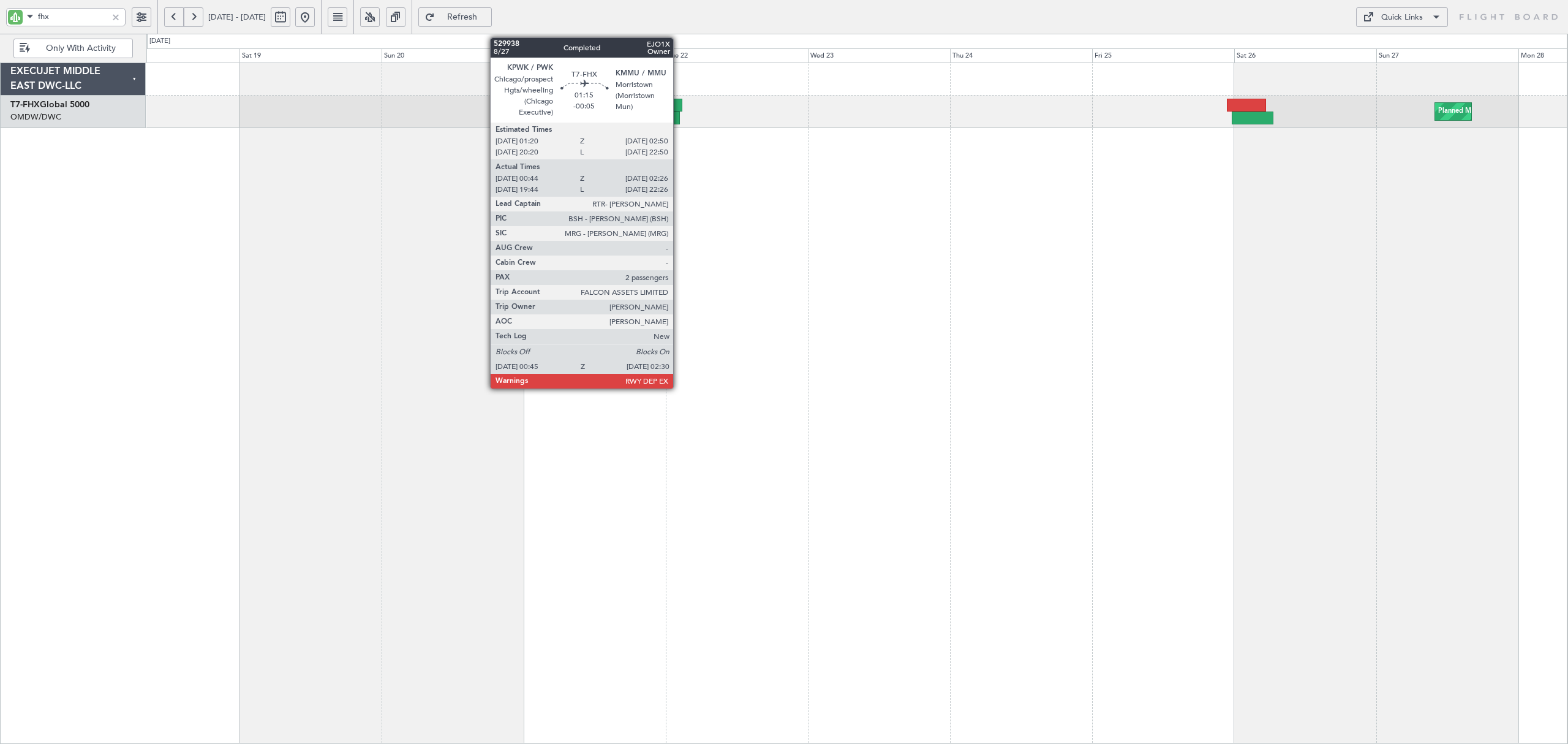
click at [679, 118] on div at bounding box center [674, 118] width 10 height 13
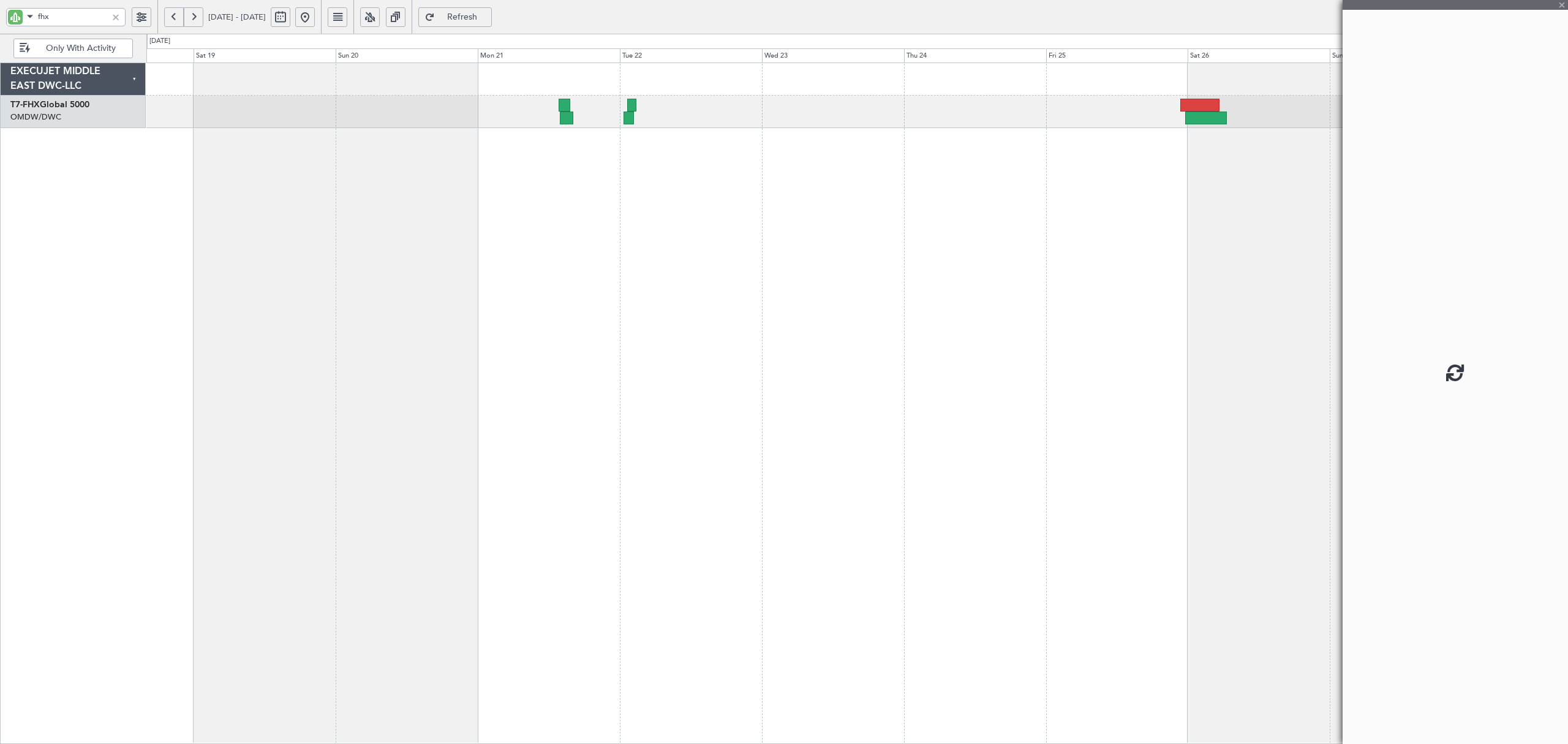
click at [442, 166] on div "Planned Maint [GEOGRAPHIC_DATA] ([GEOGRAPHIC_DATA])" at bounding box center [857, 403] width 1421 height 681
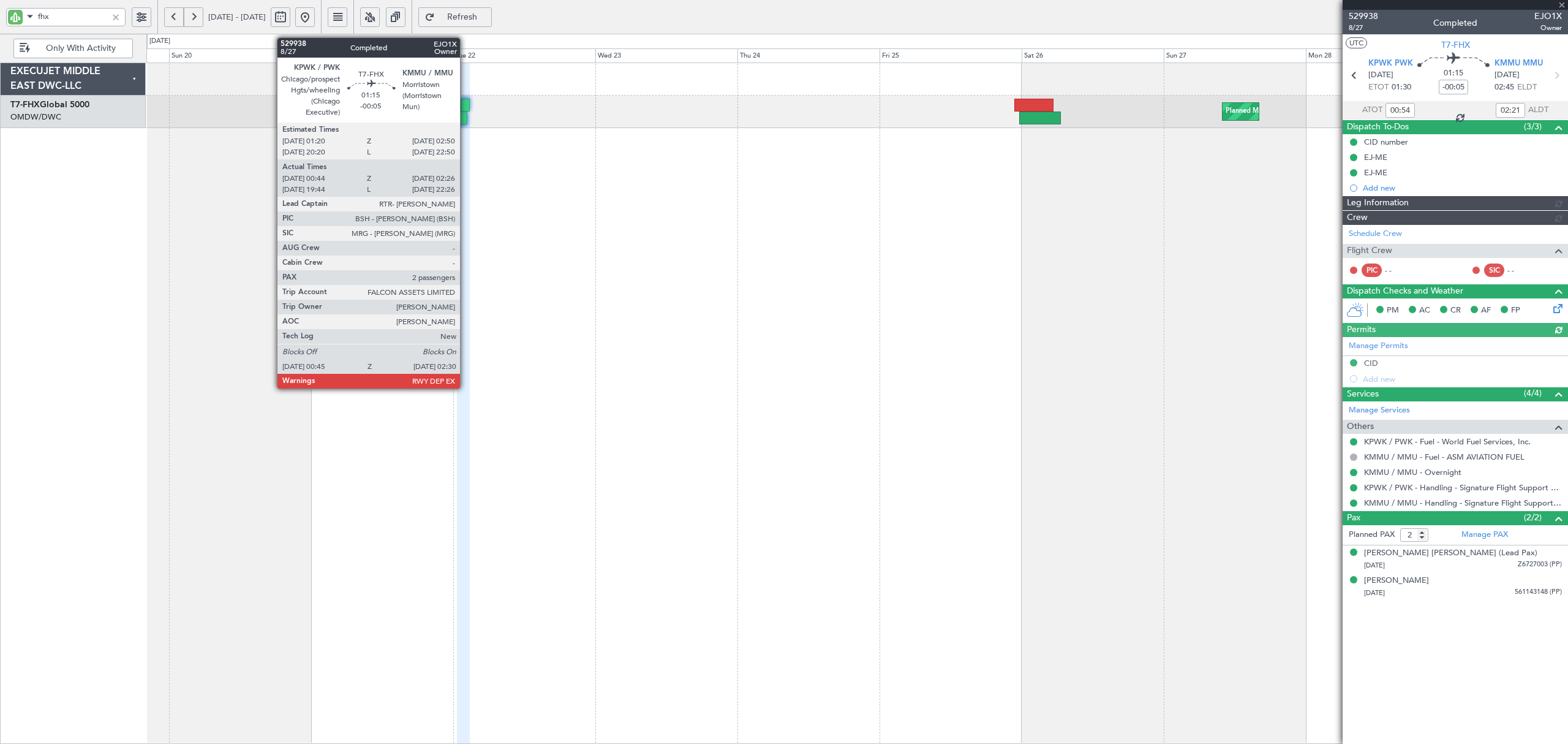
type input "[PERSON_NAME] ([PERSON_NAME])"
type input "6756"
click at [465, 120] on div at bounding box center [461, 118] width 10 height 13
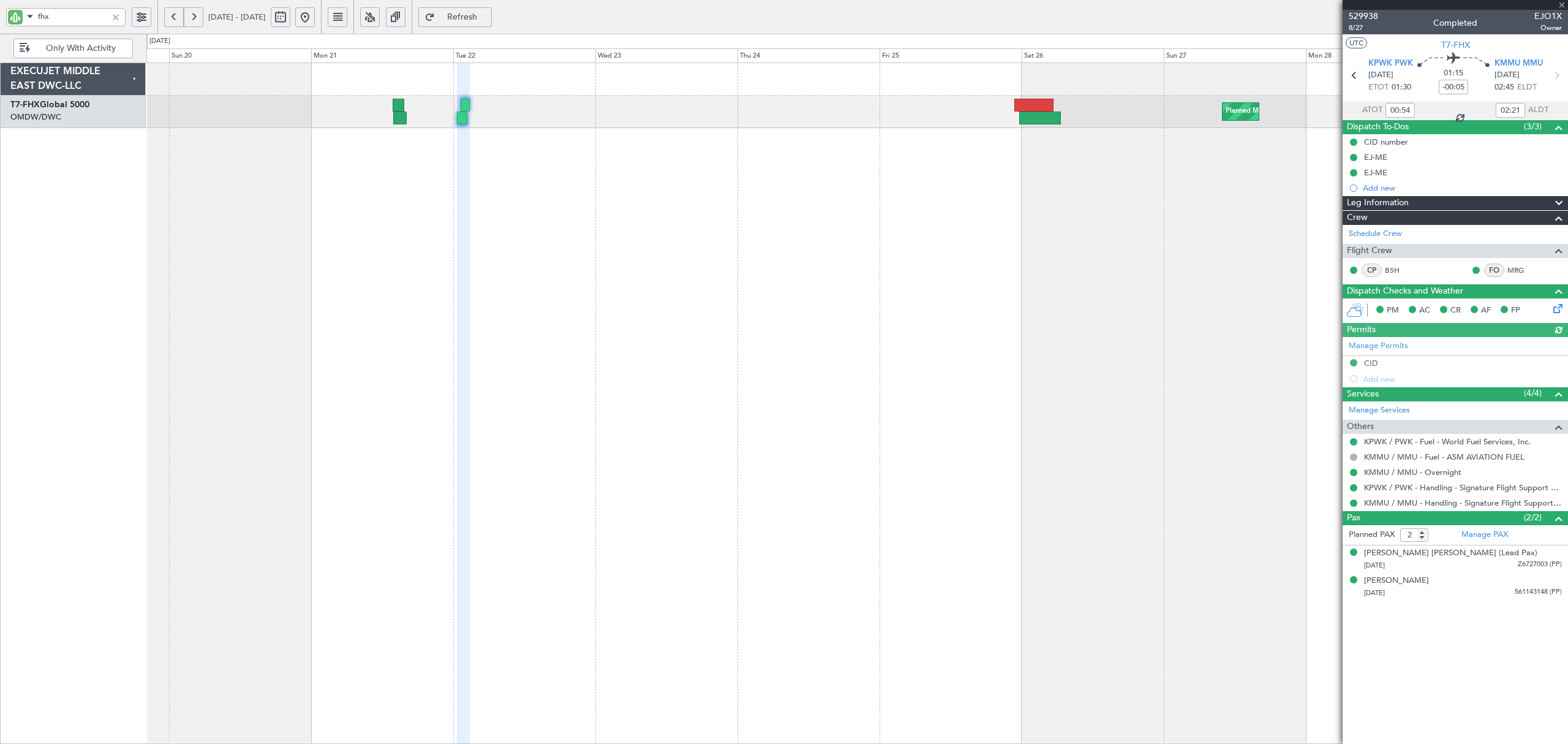
click at [465, 120] on div at bounding box center [461, 118] width 10 height 13
type input "[PERSON_NAME] ([PERSON_NAME])"
type input "6756"
type input "[PERSON_NAME] ([PERSON_NAME])"
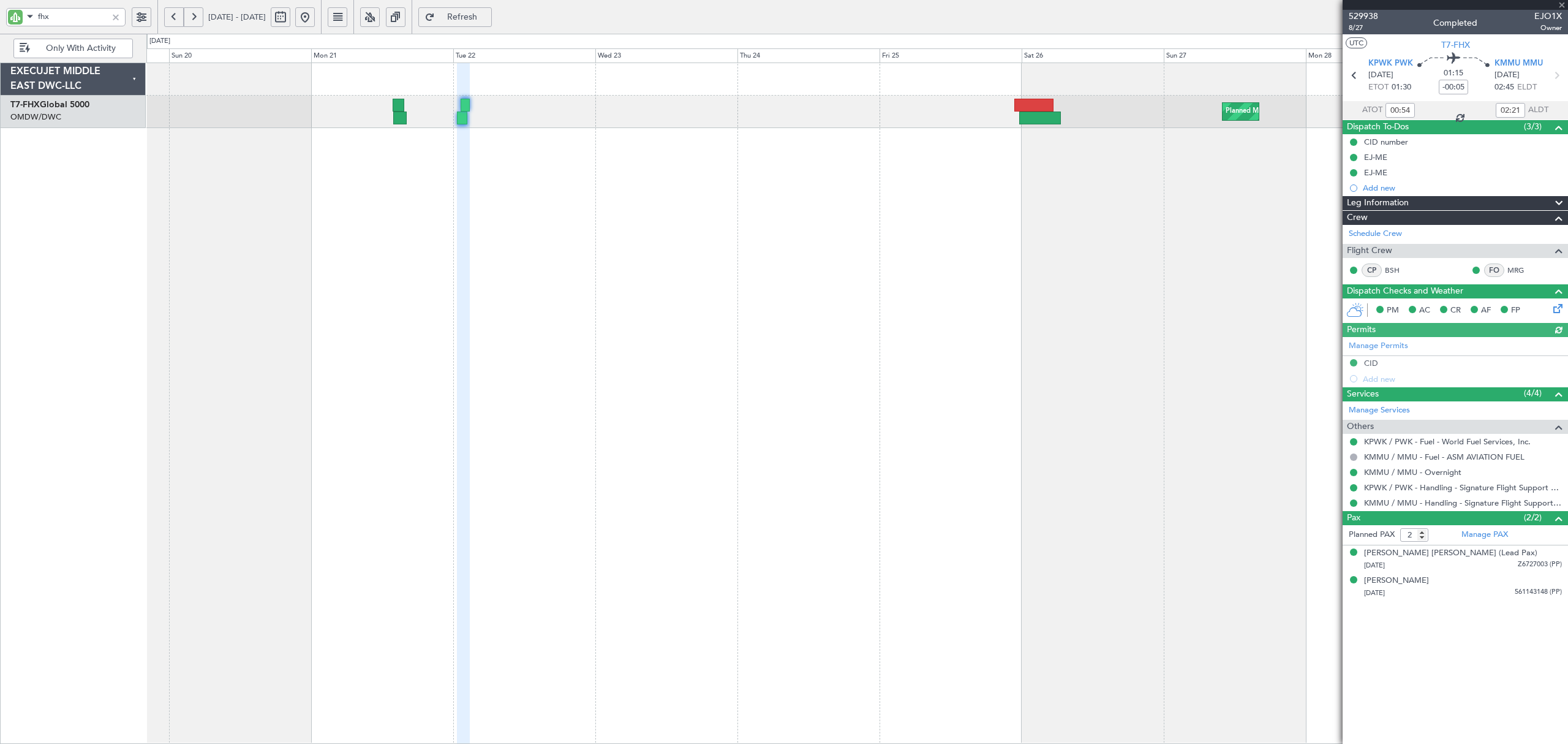
type input "6756"
click at [166, 16] on button at bounding box center [173, 16] width 20 height 20
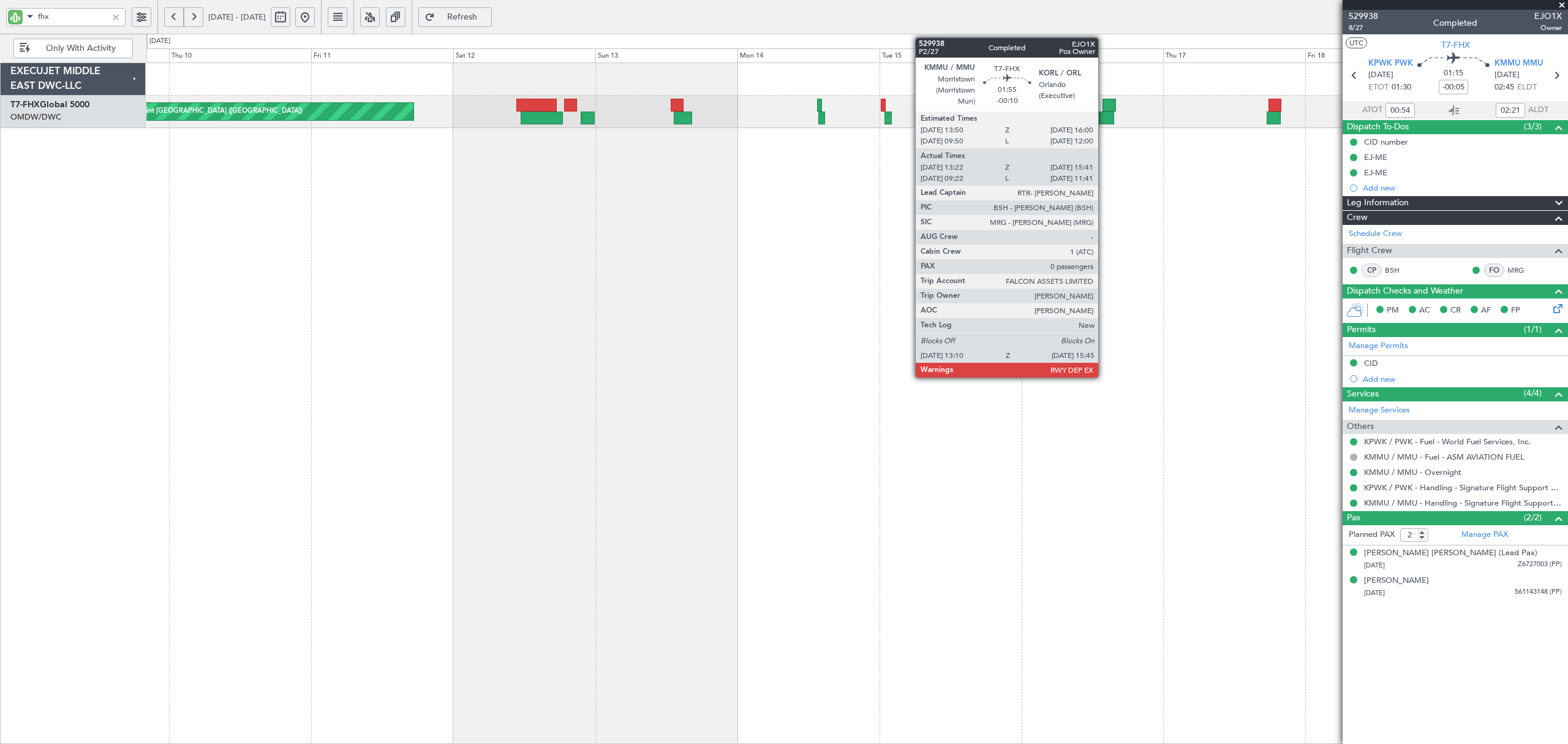
click at [1104, 120] on div at bounding box center [1107, 118] width 16 height 13
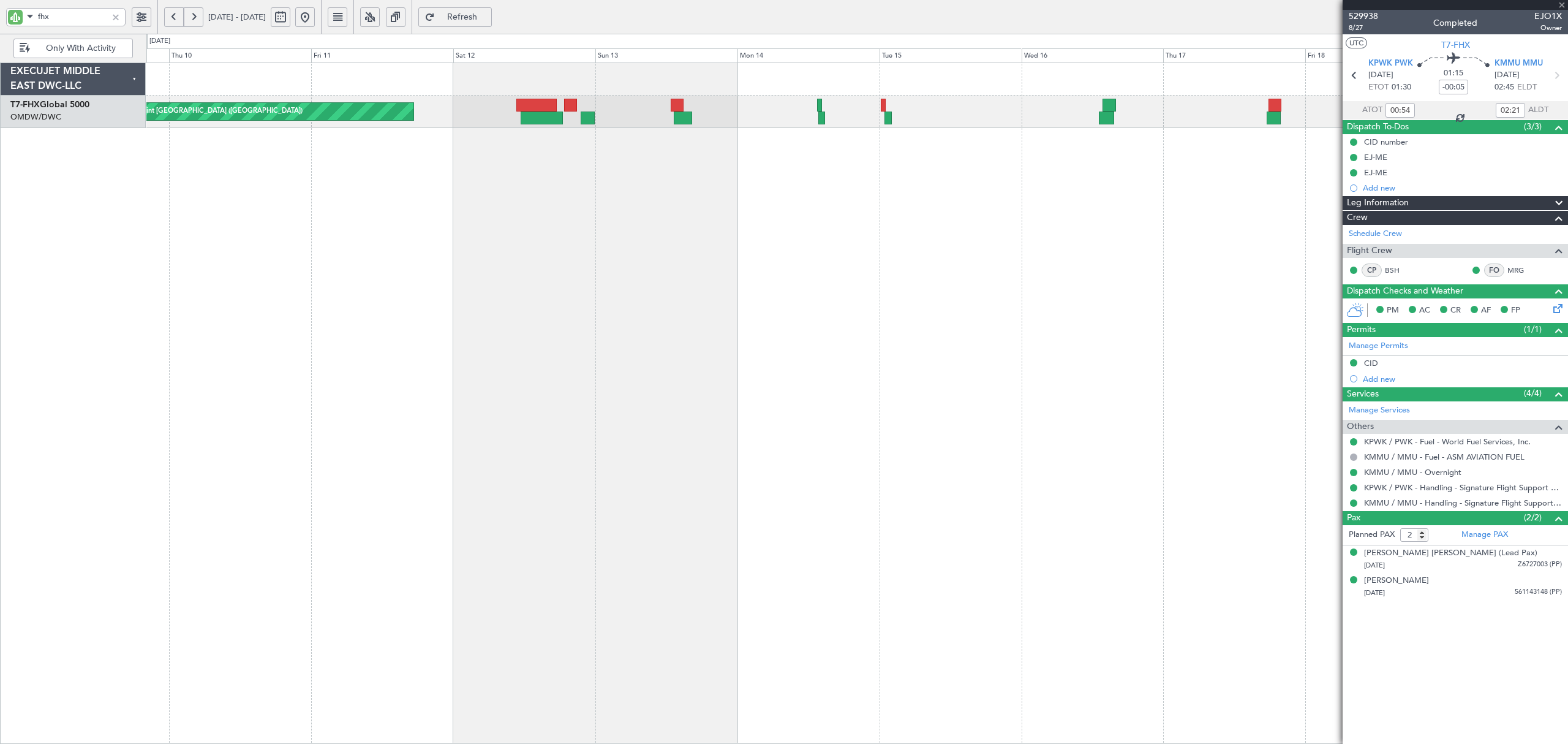
type input "-00:10"
type input "13:32"
type input "15:36"
type input "0"
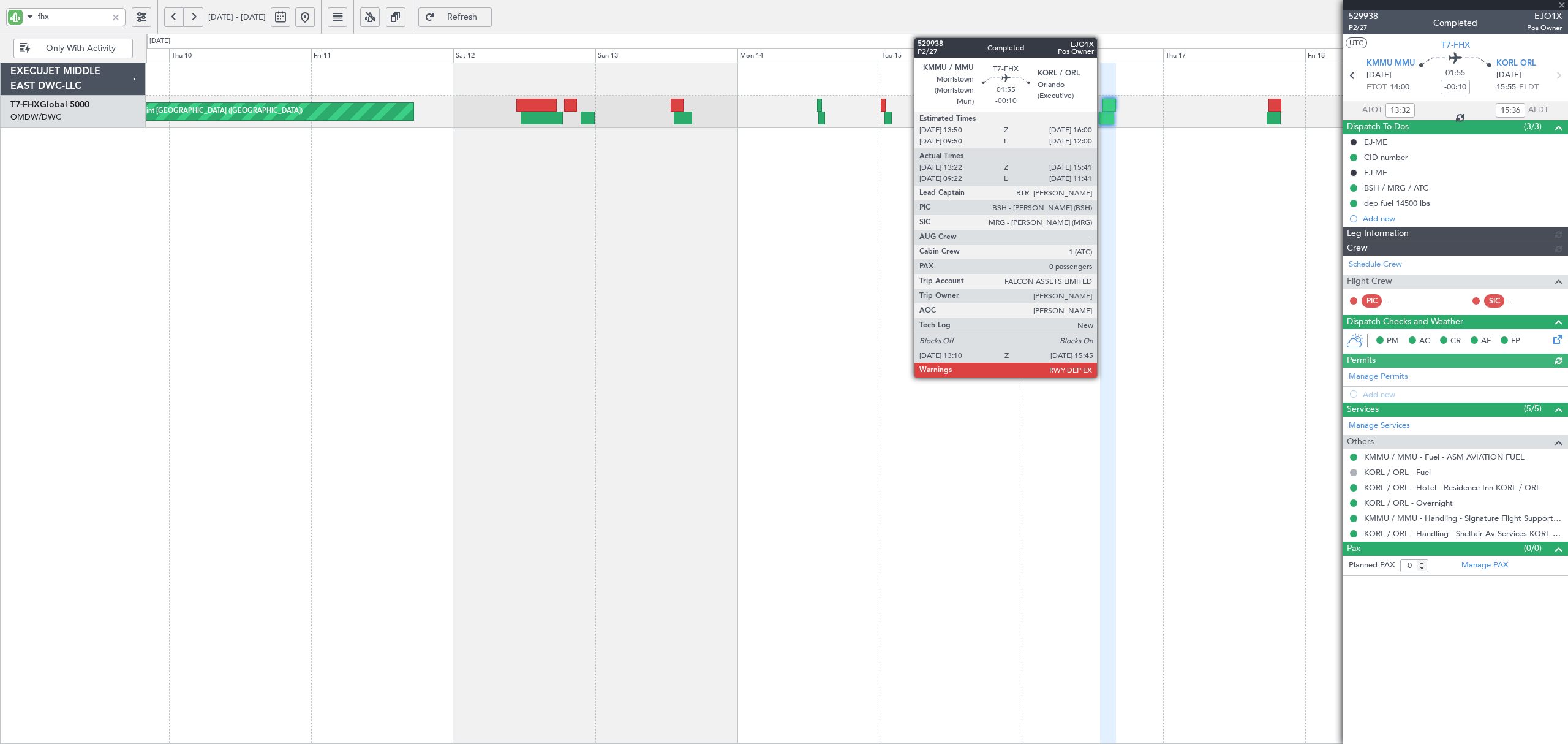
type input "[PERSON_NAME] ([PERSON_NAME])"
type input "6670"
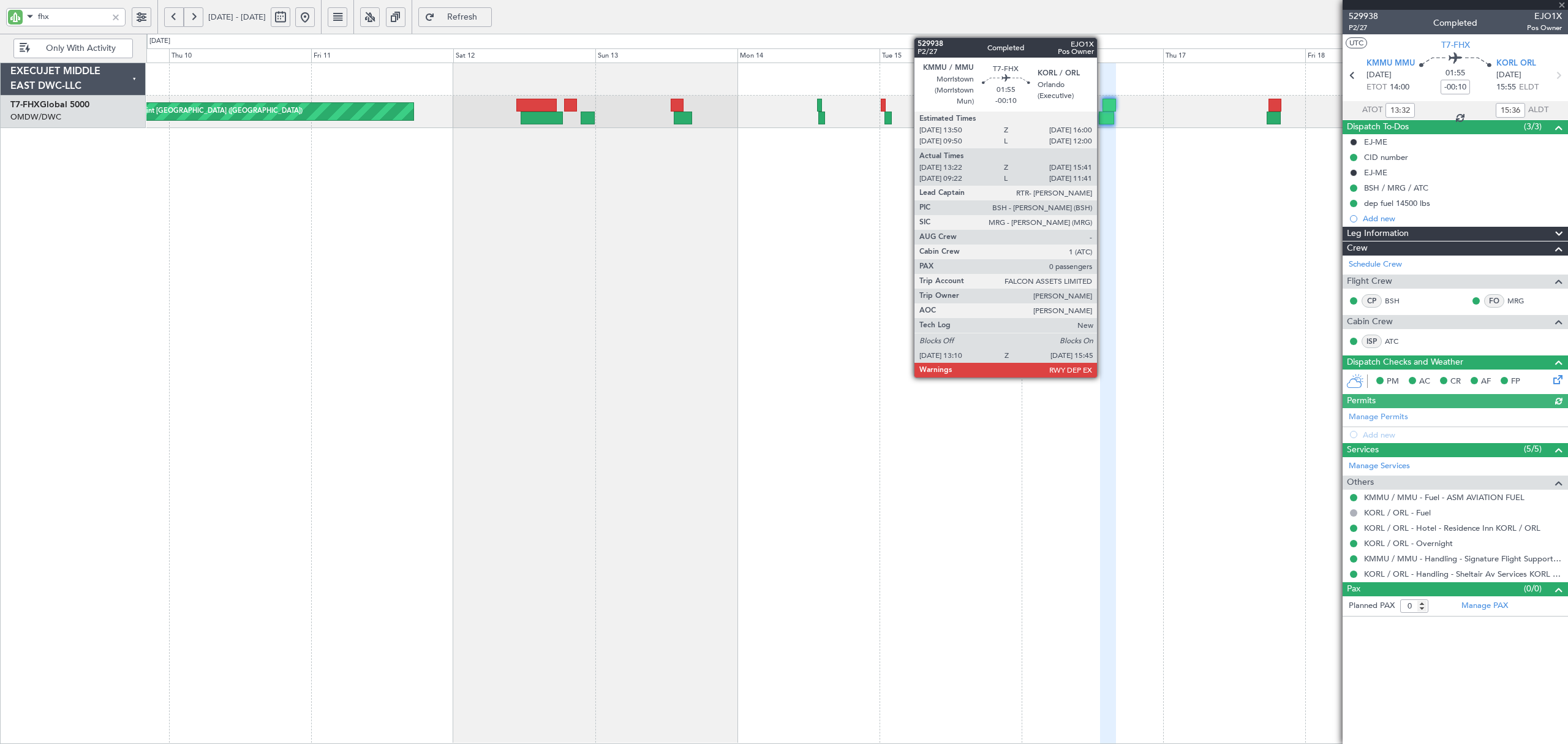
click at [1103, 109] on div at bounding box center [1109, 105] width 13 height 13
click at [1103, 111] on div at bounding box center [1109, 105] width 13 height 13
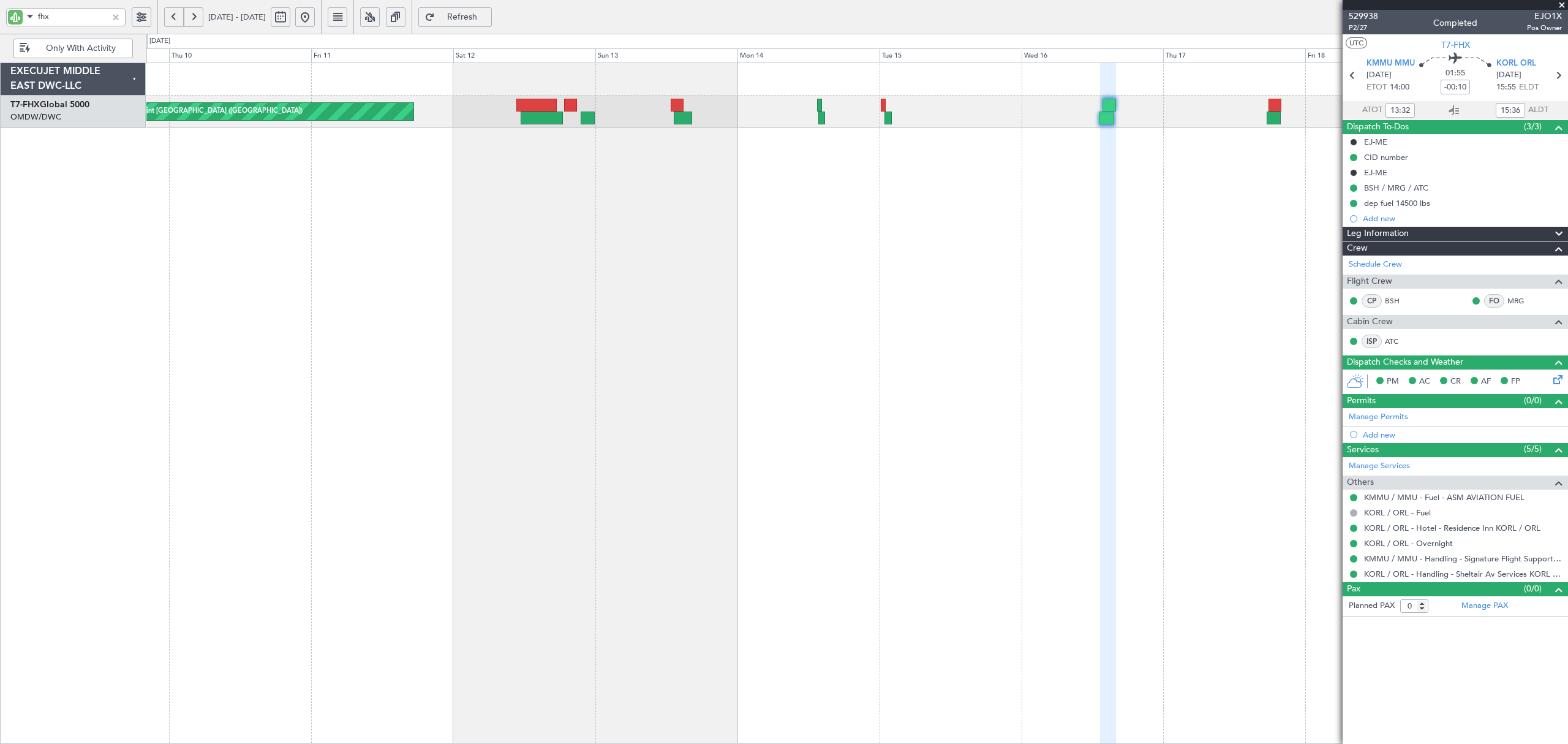
type input "[PERSON_NAME] ([PERSON_NAME])"
type input "6670"
click at [315, 15] on button at bounding box center [304, 16] width 20 height 20
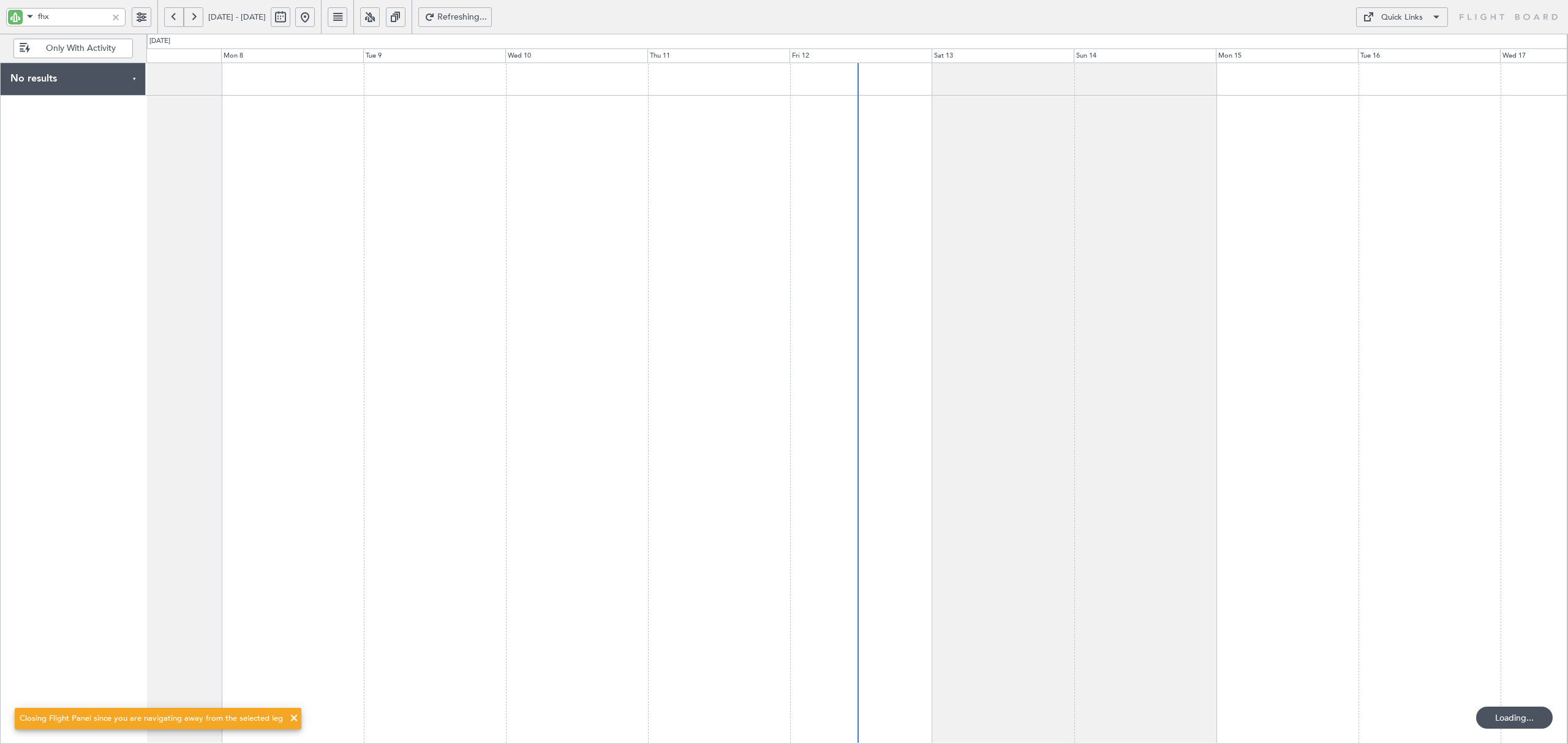
click at [113, 17] on div at bounding box center [115, 16] width 13 height 13
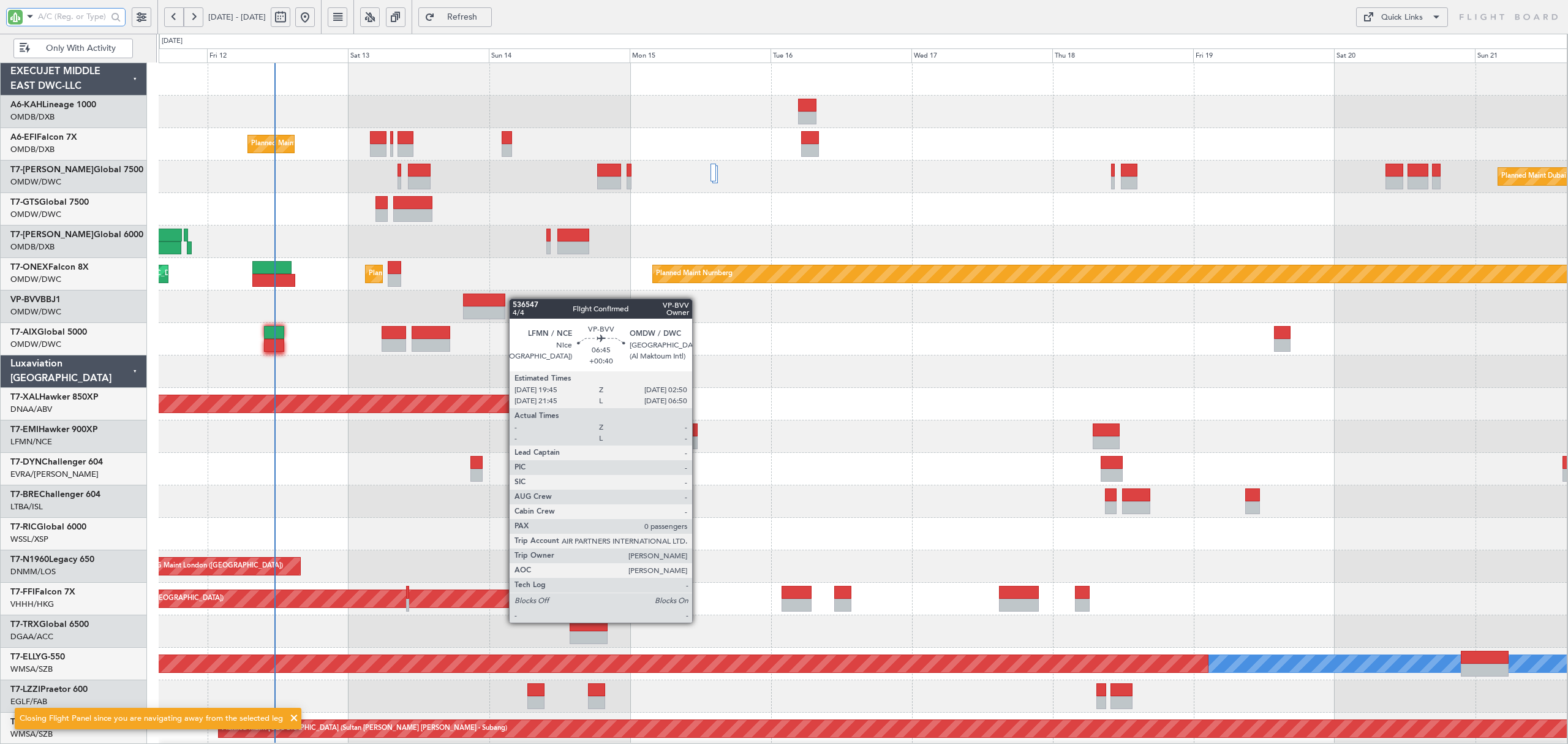
click at [486, 297] on div "Planned Maint Dubai (Al Maktoum Intl) Planned Maint [GEOGRAPHIC_DATA] (Al Makto…" at bounding box center [862, 403] width 1409 height 681
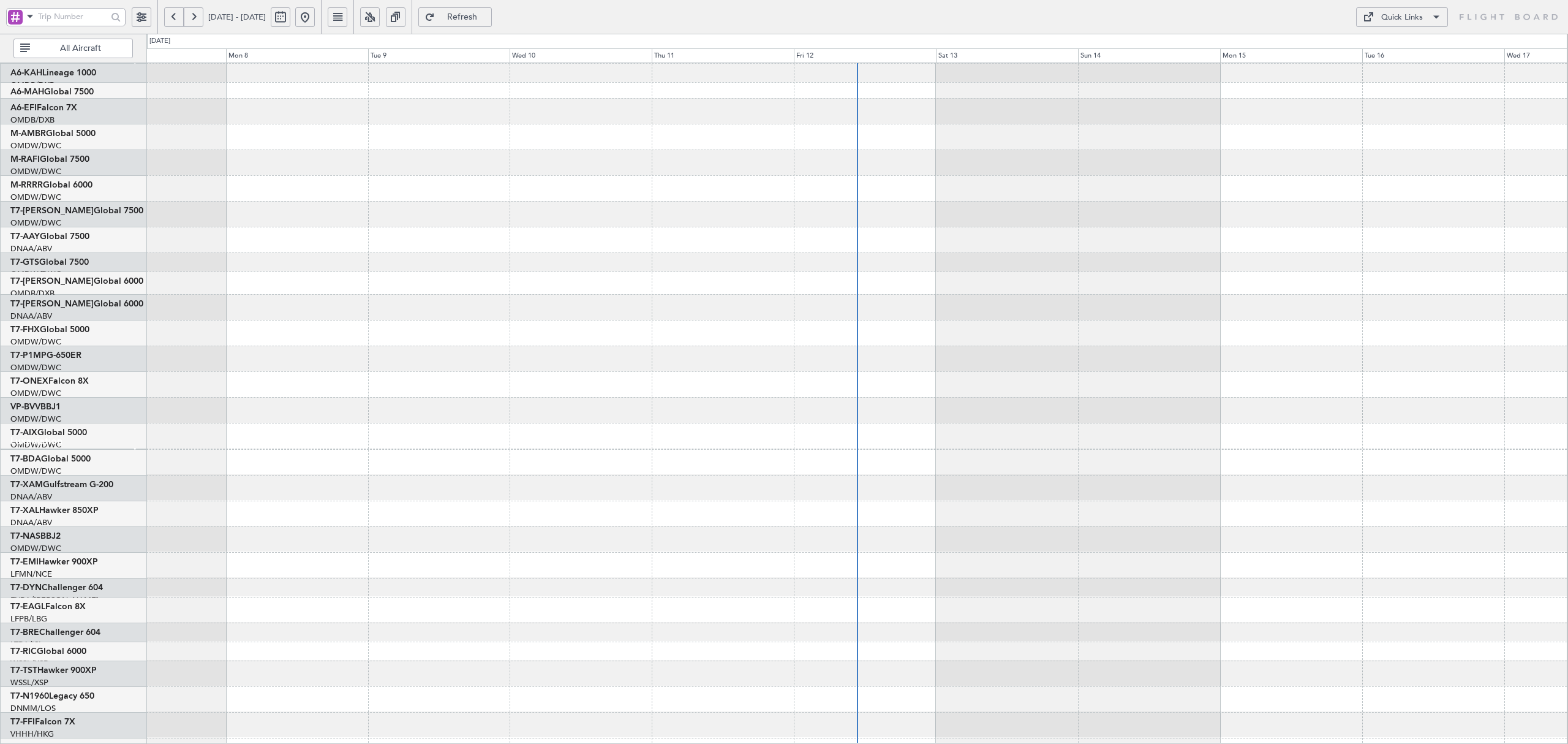
click at [31, 21] on span at bounding box center [30, 16] width 15 height 16
click at [39, 77] on span "A/C (Reg. or Type)" at bounding box center [63, 82] width 68 height 13
click at [75, 49] on span "All Aircraft" at bounding box center [80, 48] width 97 height 9
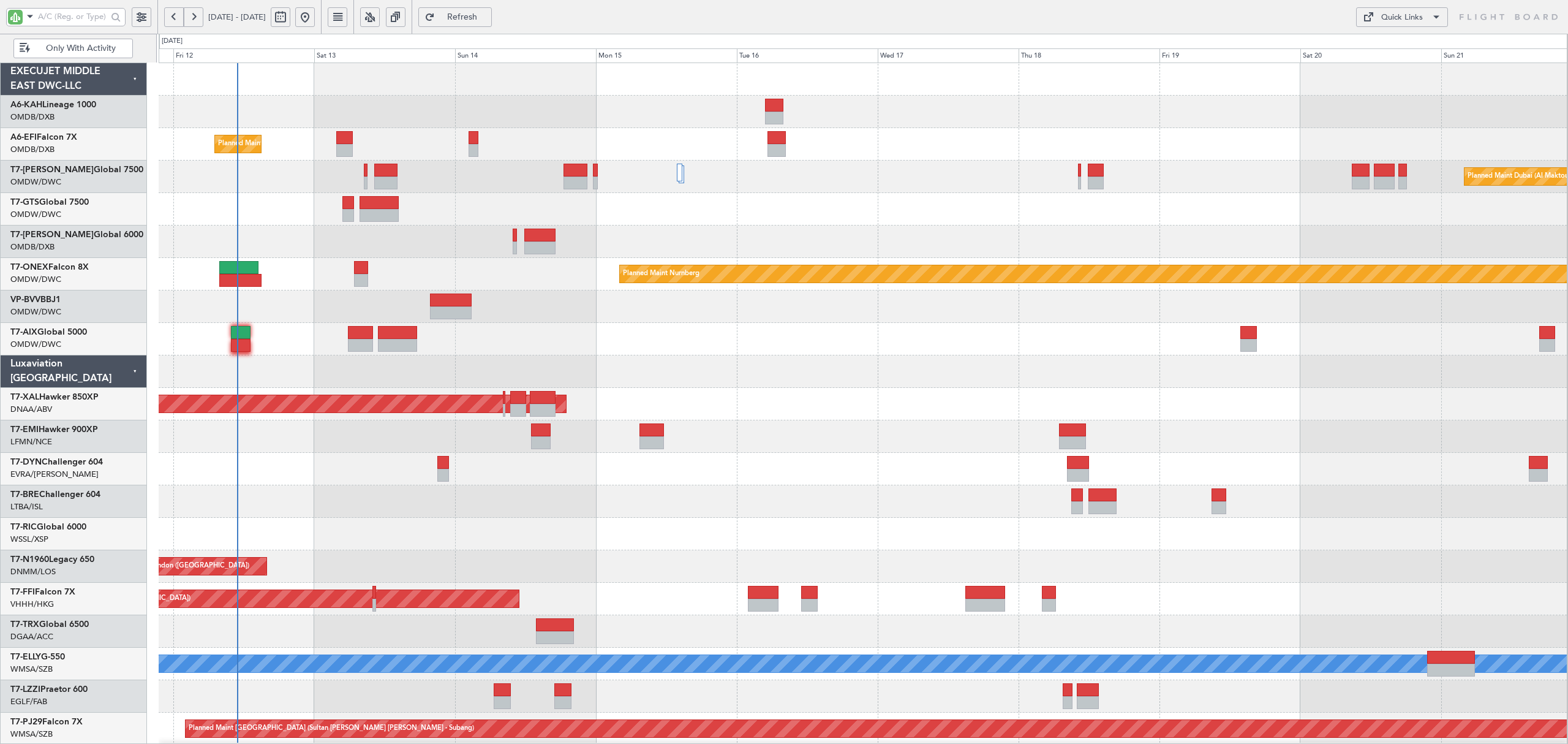
click at [377, 476] on div at bounding box center [862, 469] width 1409 height 32
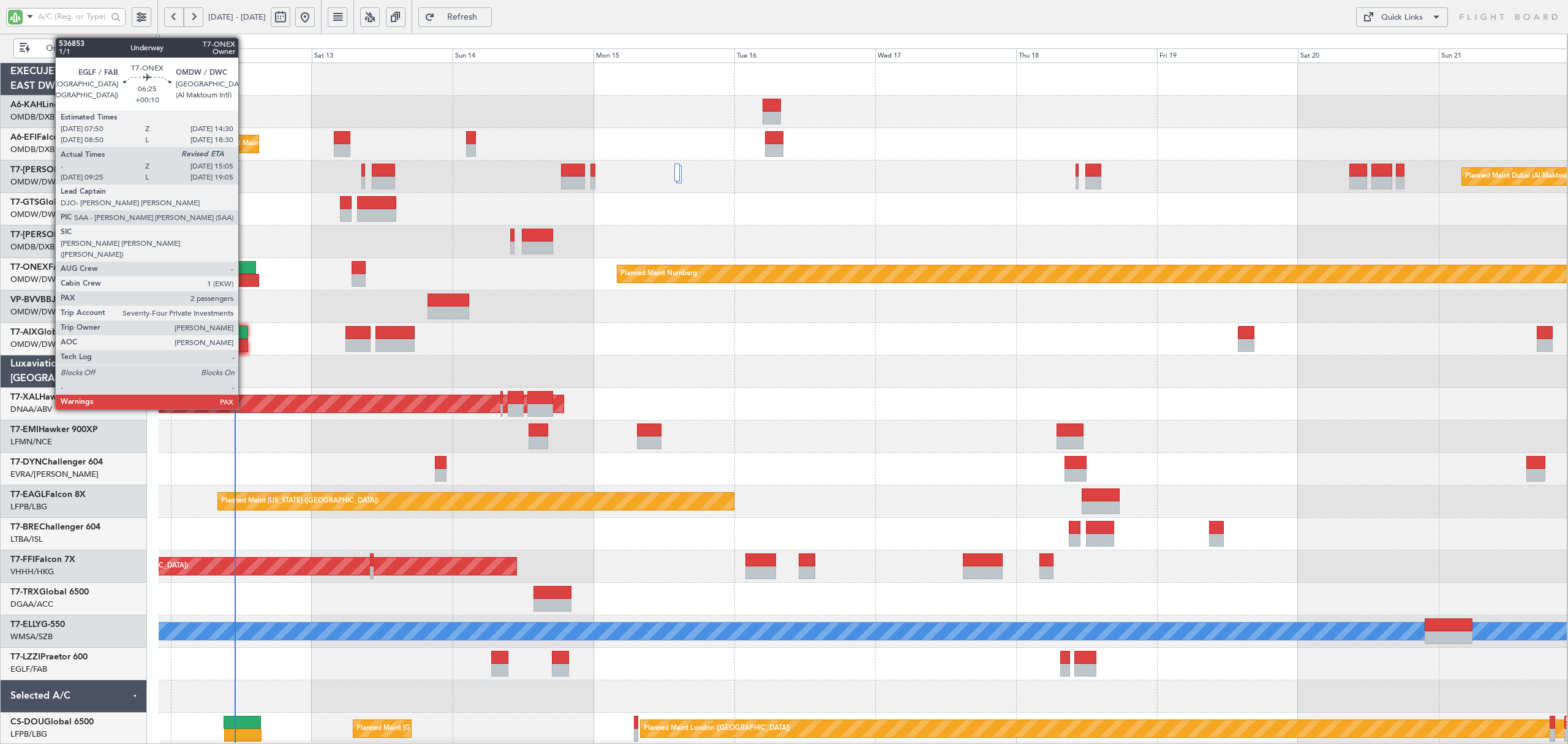
click at [244, 283] on div at bounding box center [238, 280] width 43 height 13
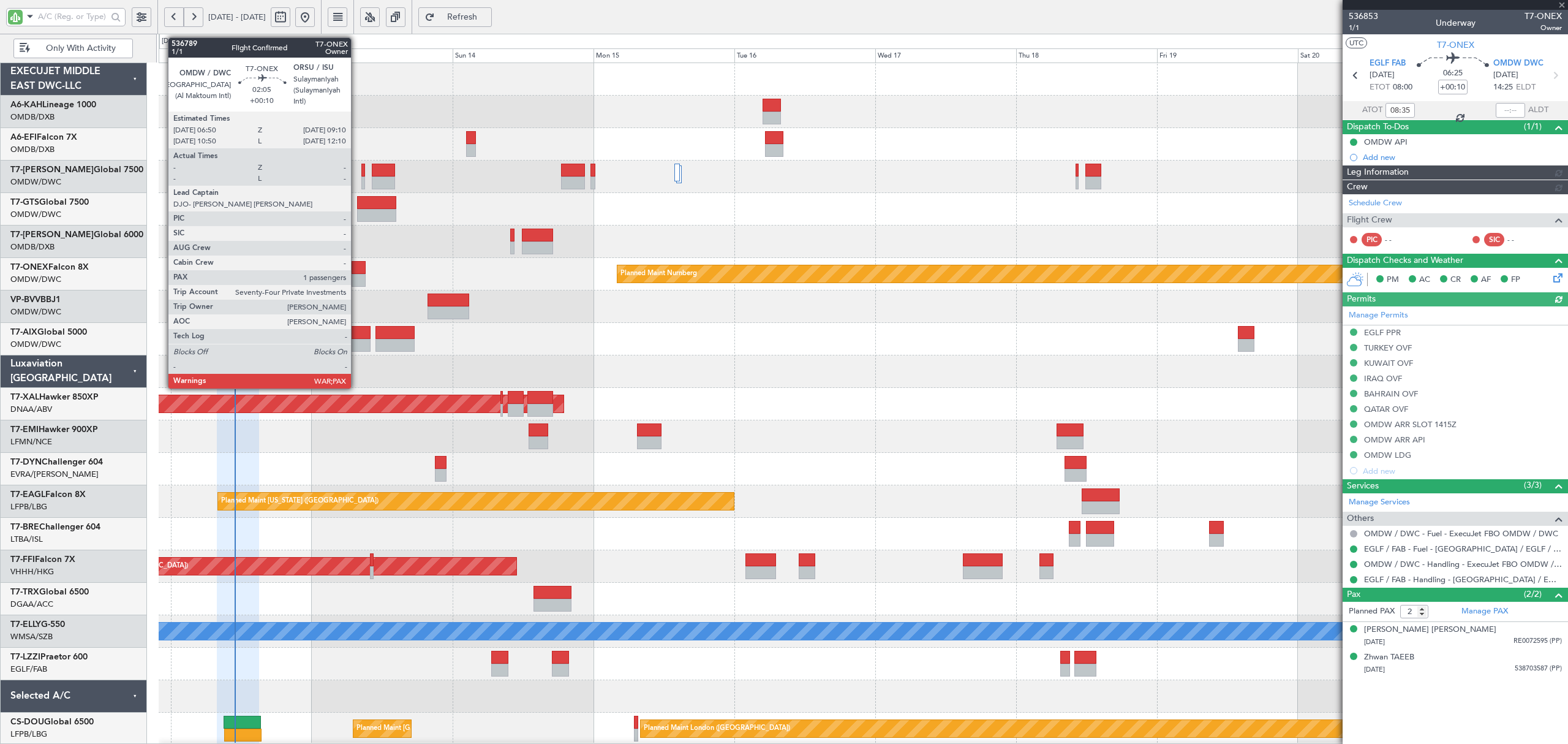
type input "Anita Mani (ANI)"
type input "7211"
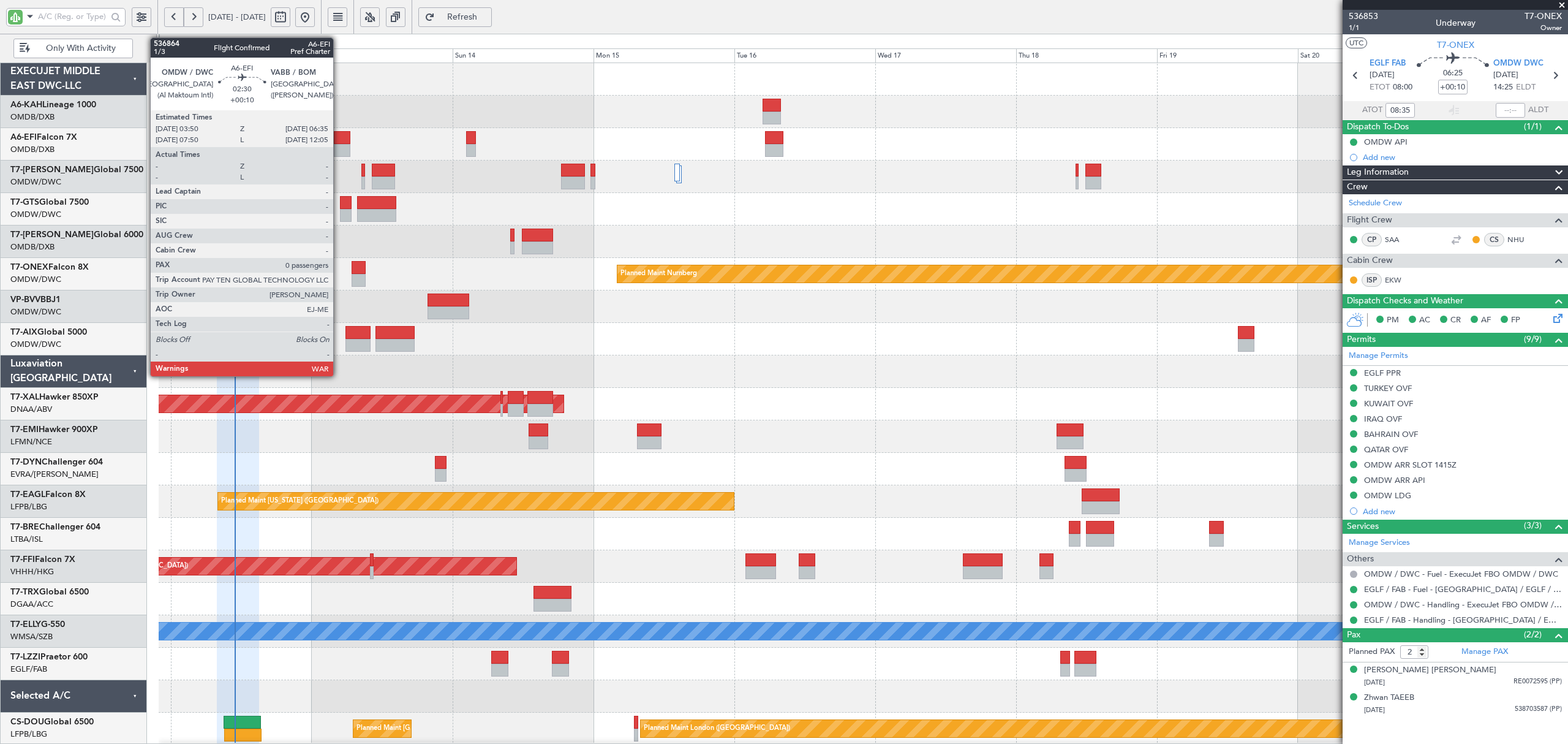
click at [339, 142] on div at bounding box center [341, 137] width 16 height 13
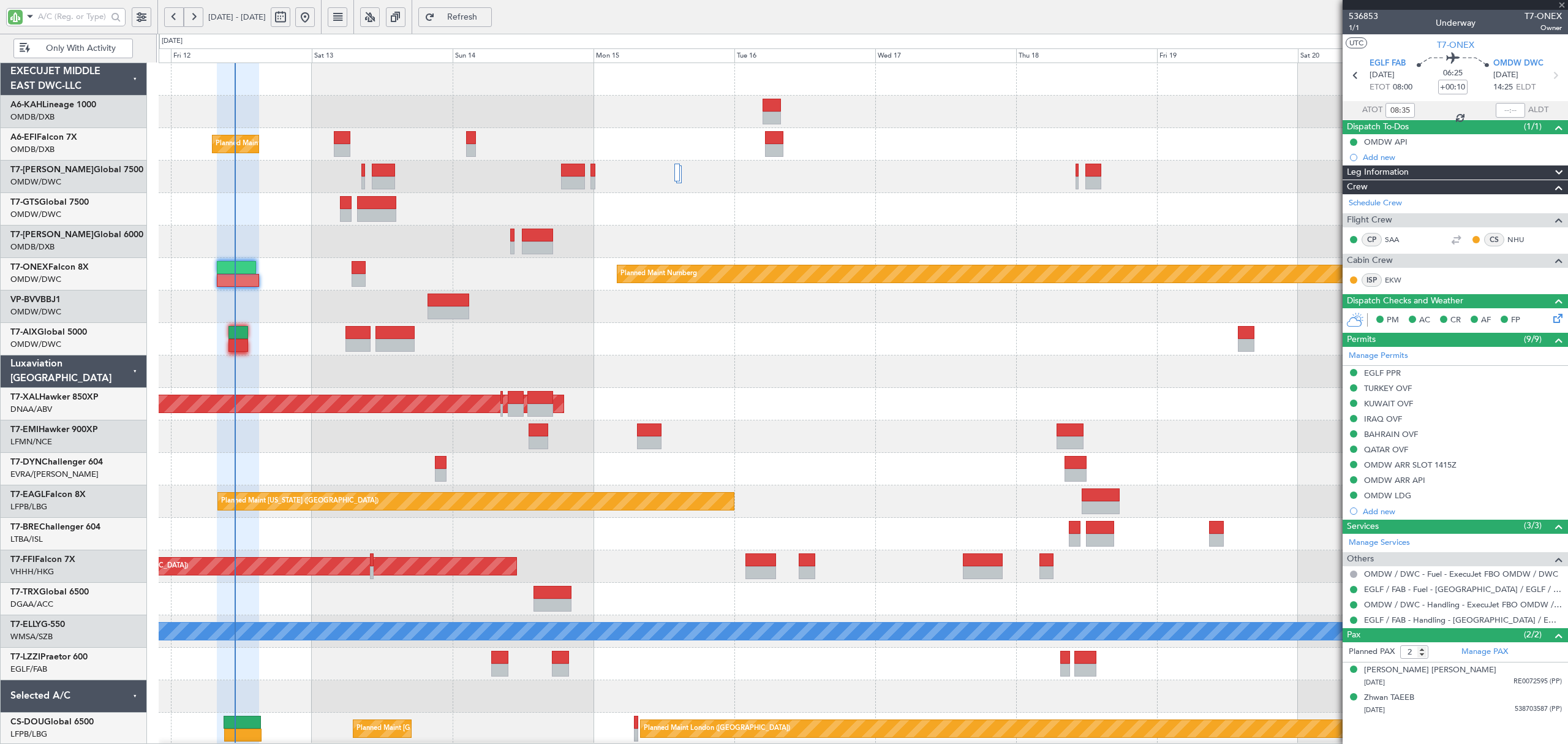
type input "0"
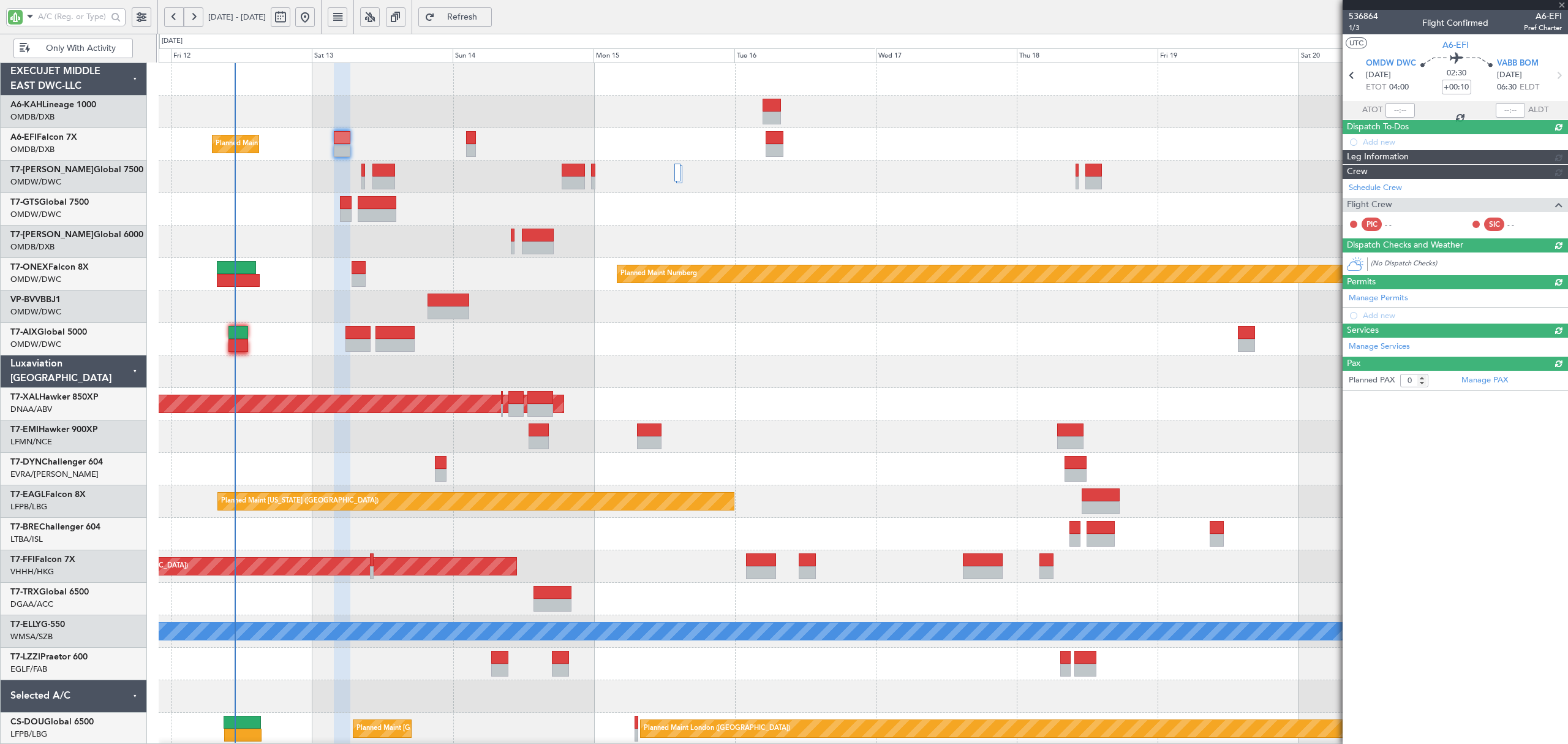
click at [487, 13] on span "Refresh" at bounding box center [462, 16] width 50 height 9
